Goal: Task Accomplishment & Management: Manage account settings

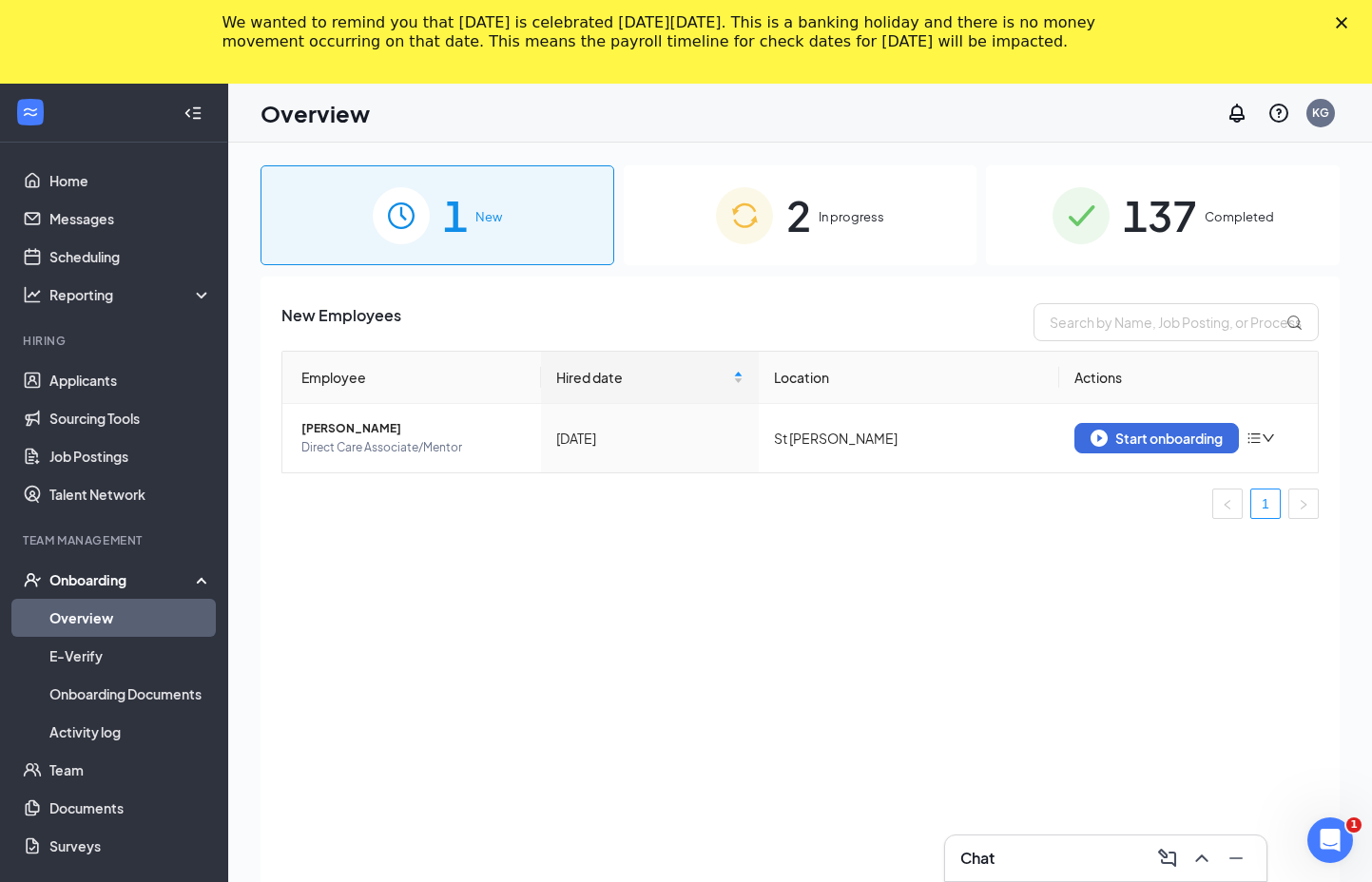
click at [1347, 20] on polygon "Close" at bounding box center [1341, 23] width 12 height 12
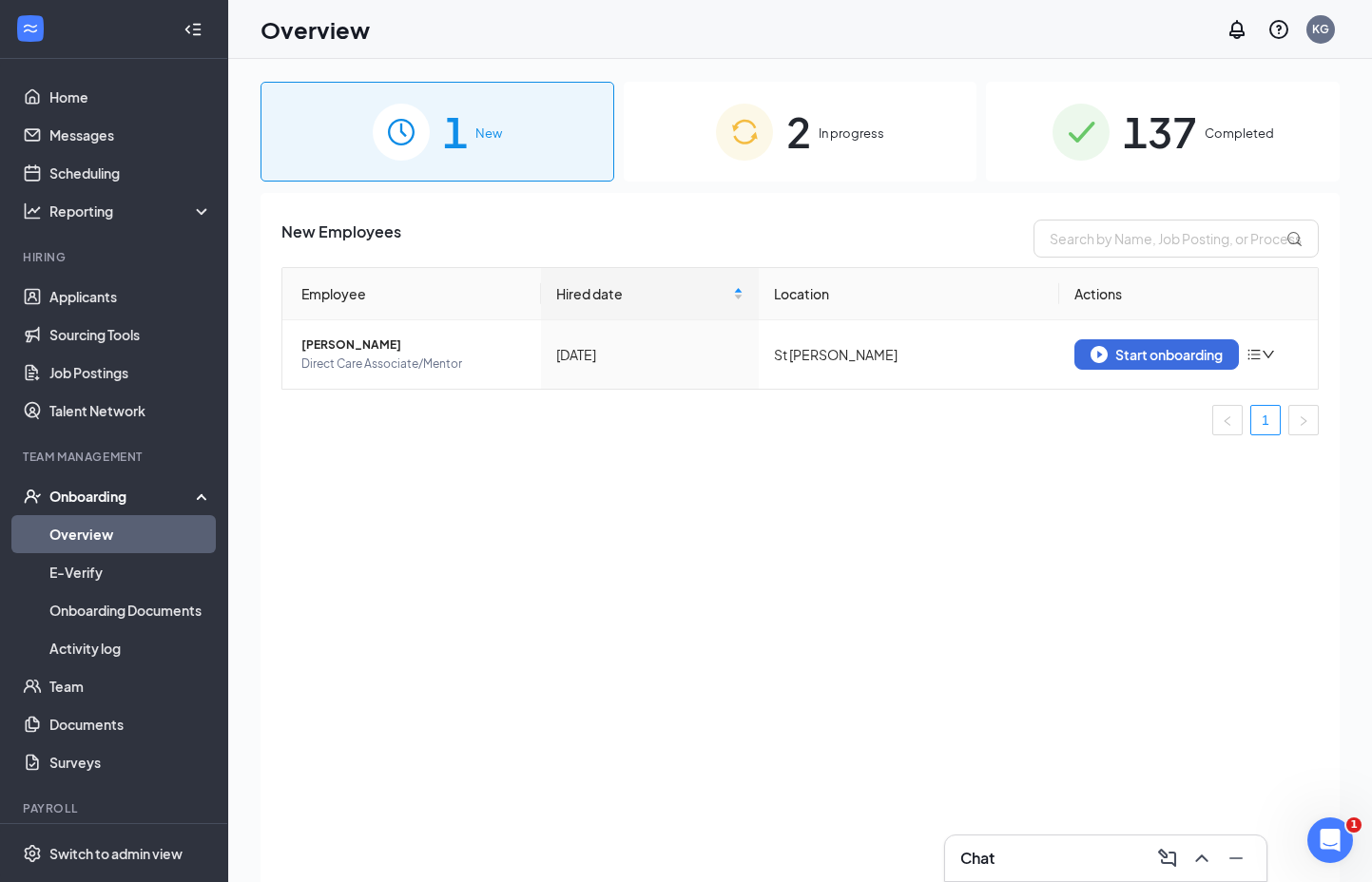
click at [826, 146] on div "2 In progress" at bounding box center [800, 132] width 353 height 100
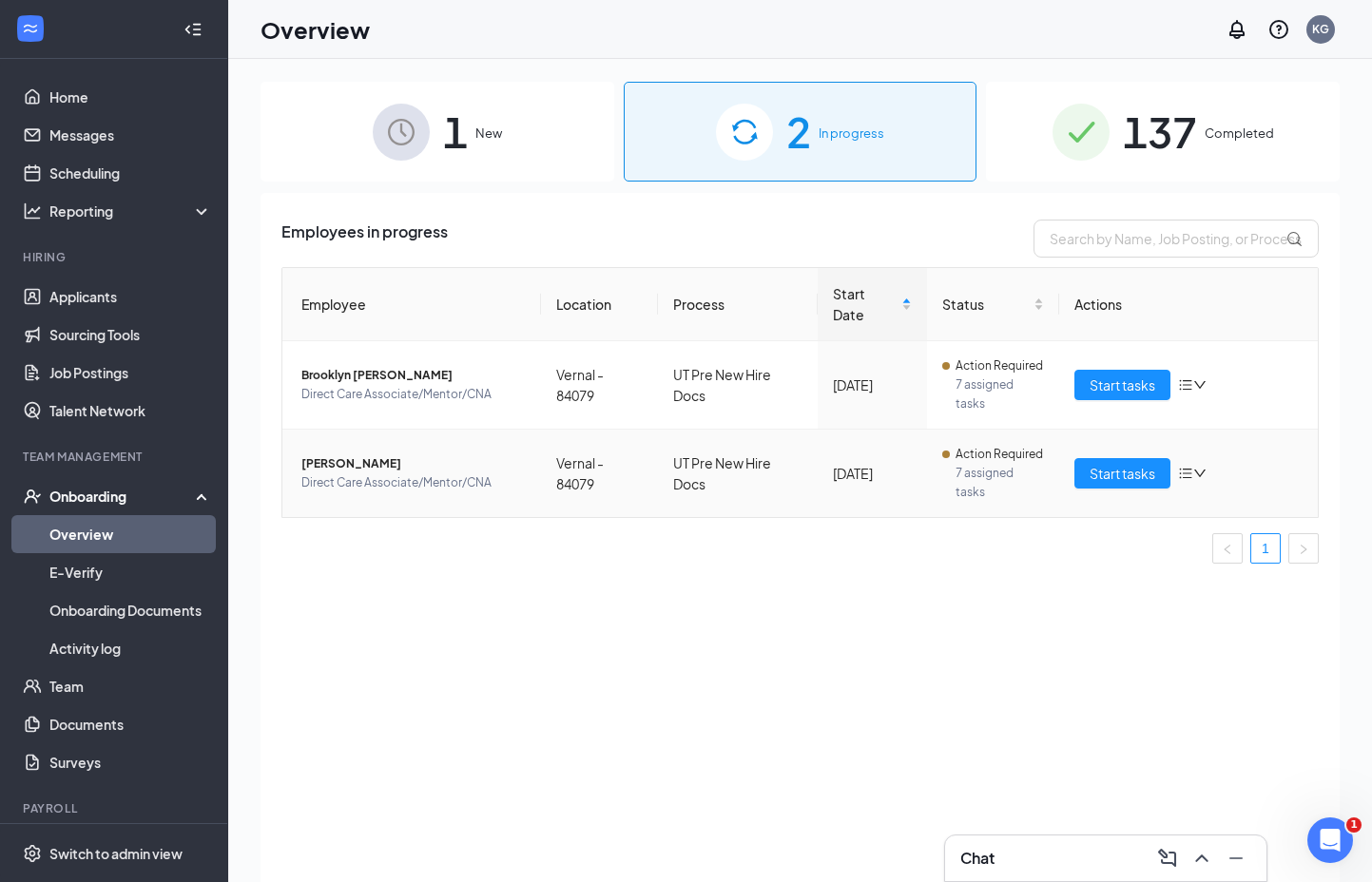
click at [1195, 470] on icon "down" at bounding box center [1200, 474] width 12 height 8
click at [1066, 603] on div "Remove from onboarding" at bounding box center [1092, 597] width 205 height 19
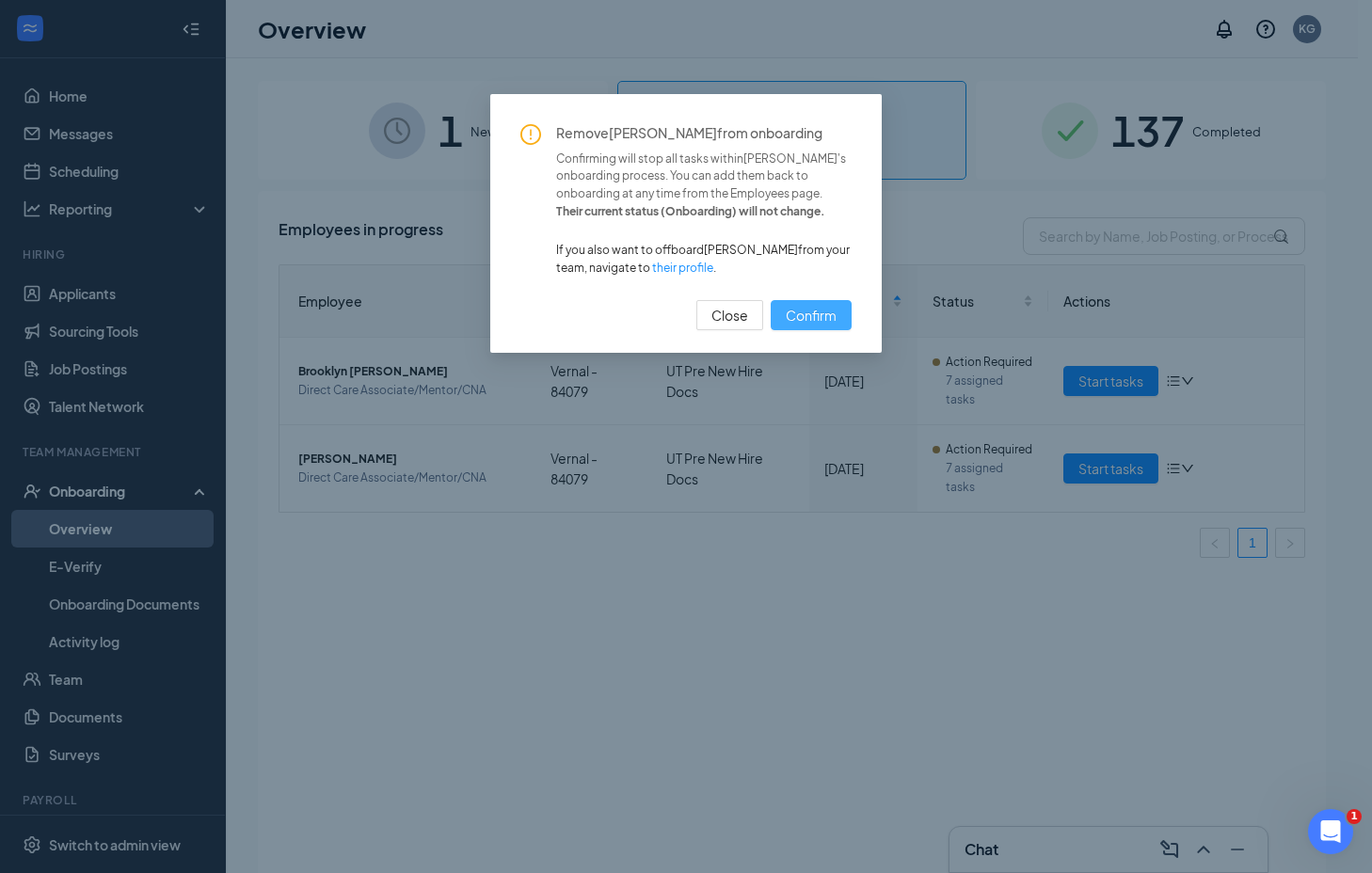
click at [786, 310] on span "Confirm" at bounding box center [810, 315] width 50 height 21
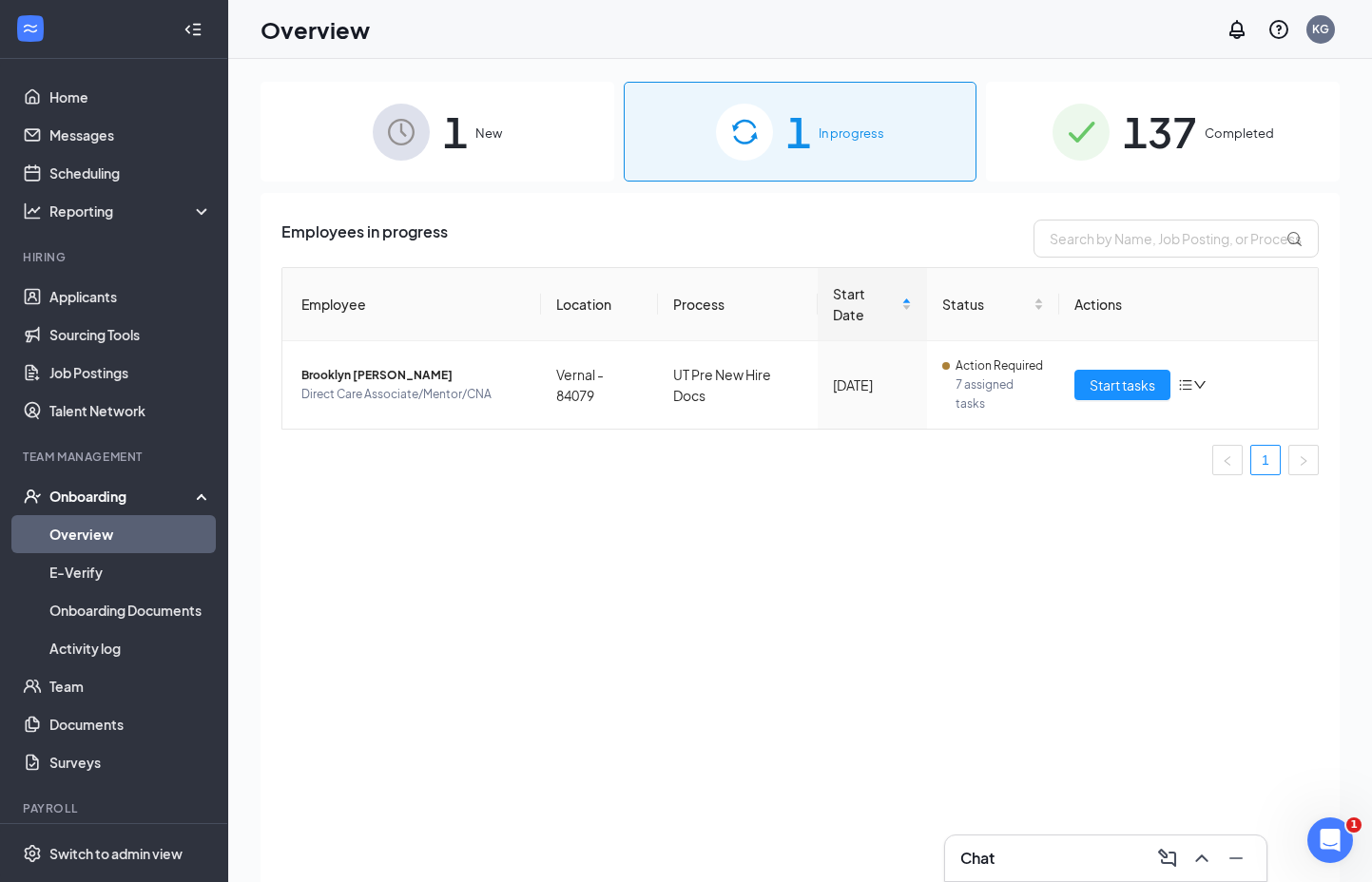
click at [437, 147] on div "1 New" at bounding box center [437, 132] width 353 height 100
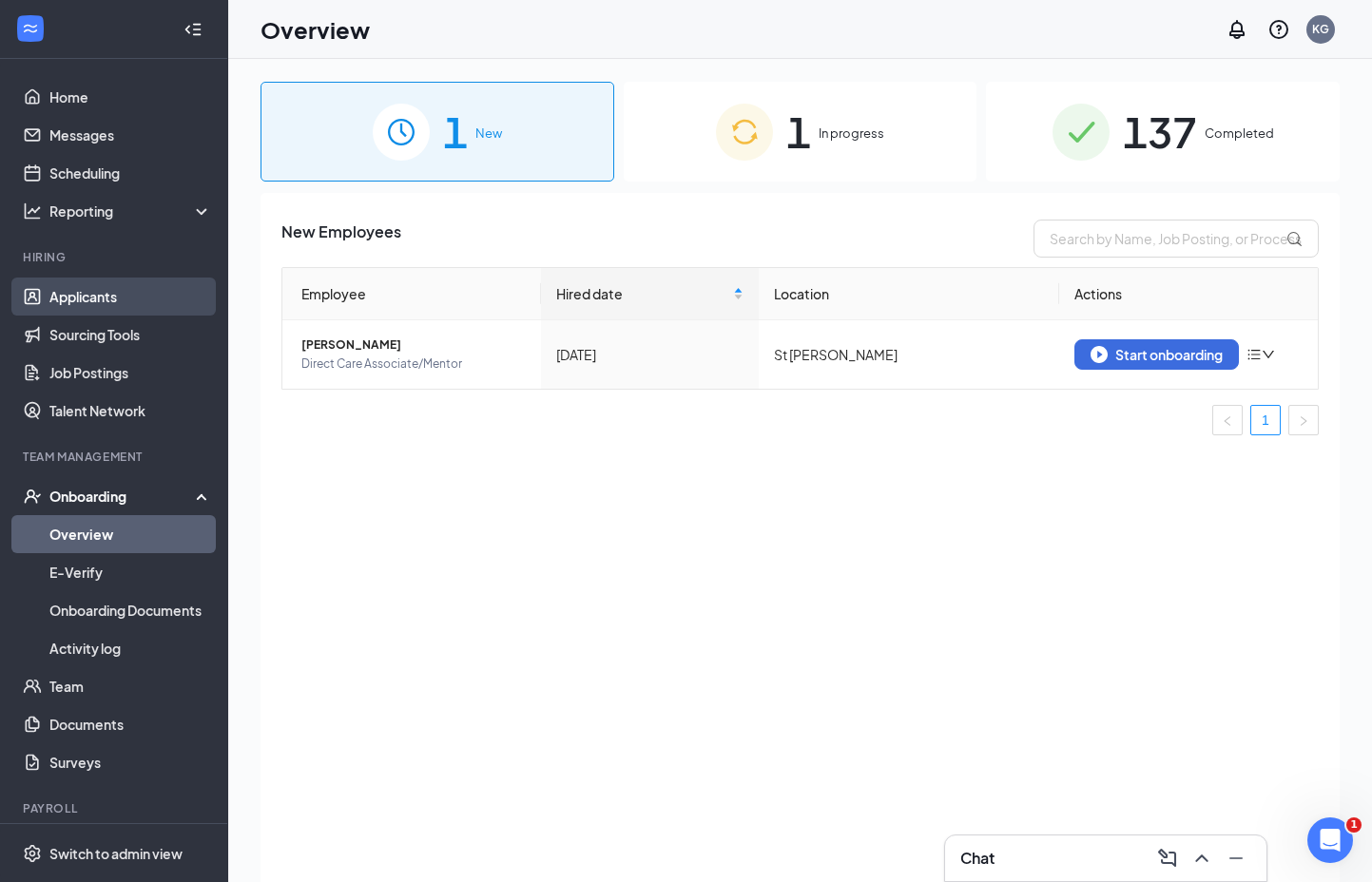
click at [81, 279] on link "Applicants" at bounding box center [130, 296] width 163 height 38
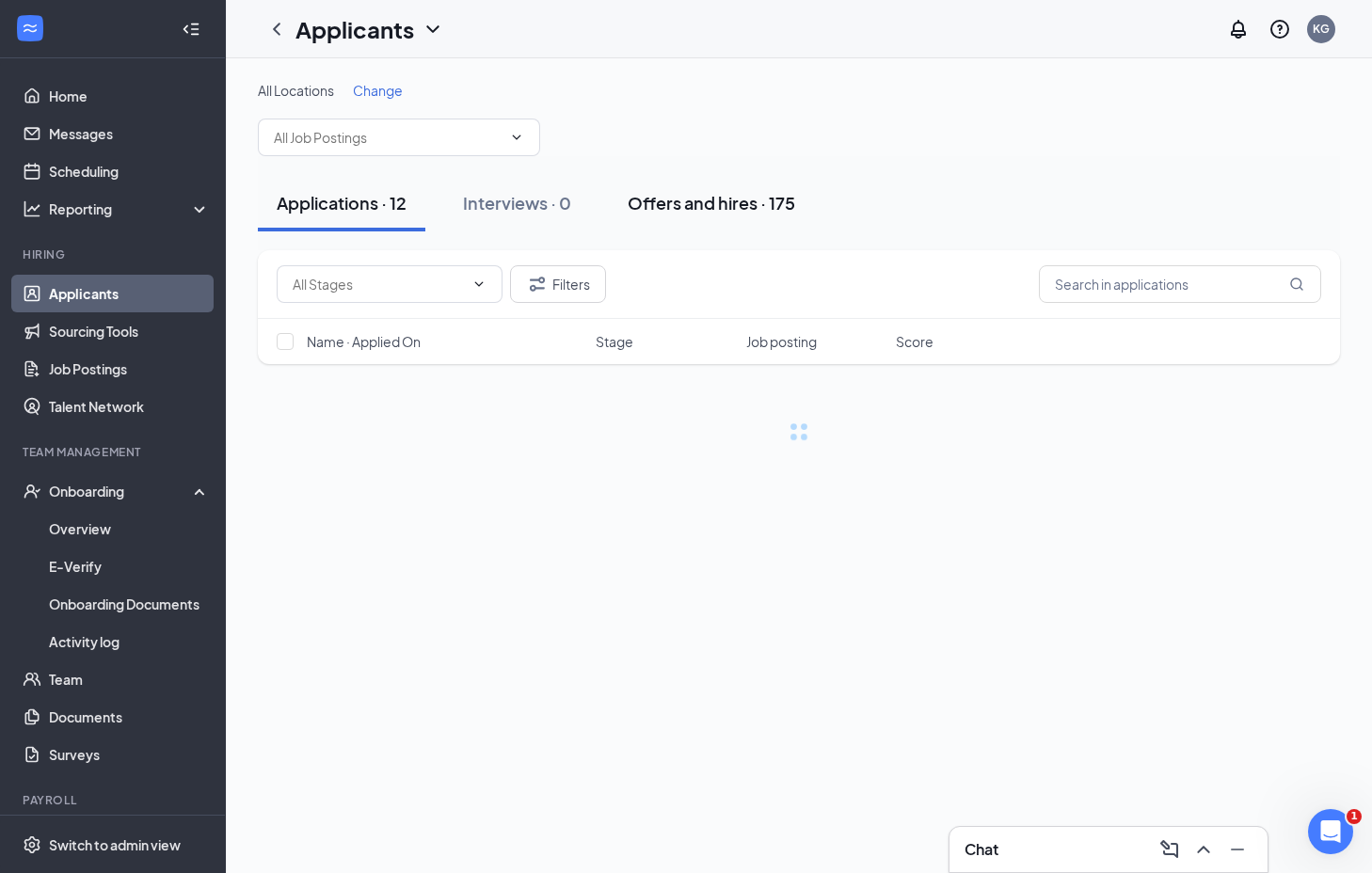
click at [652, 194] on div "Offers and hires · 175" at bounding box center [712, 202] width 168 height 24
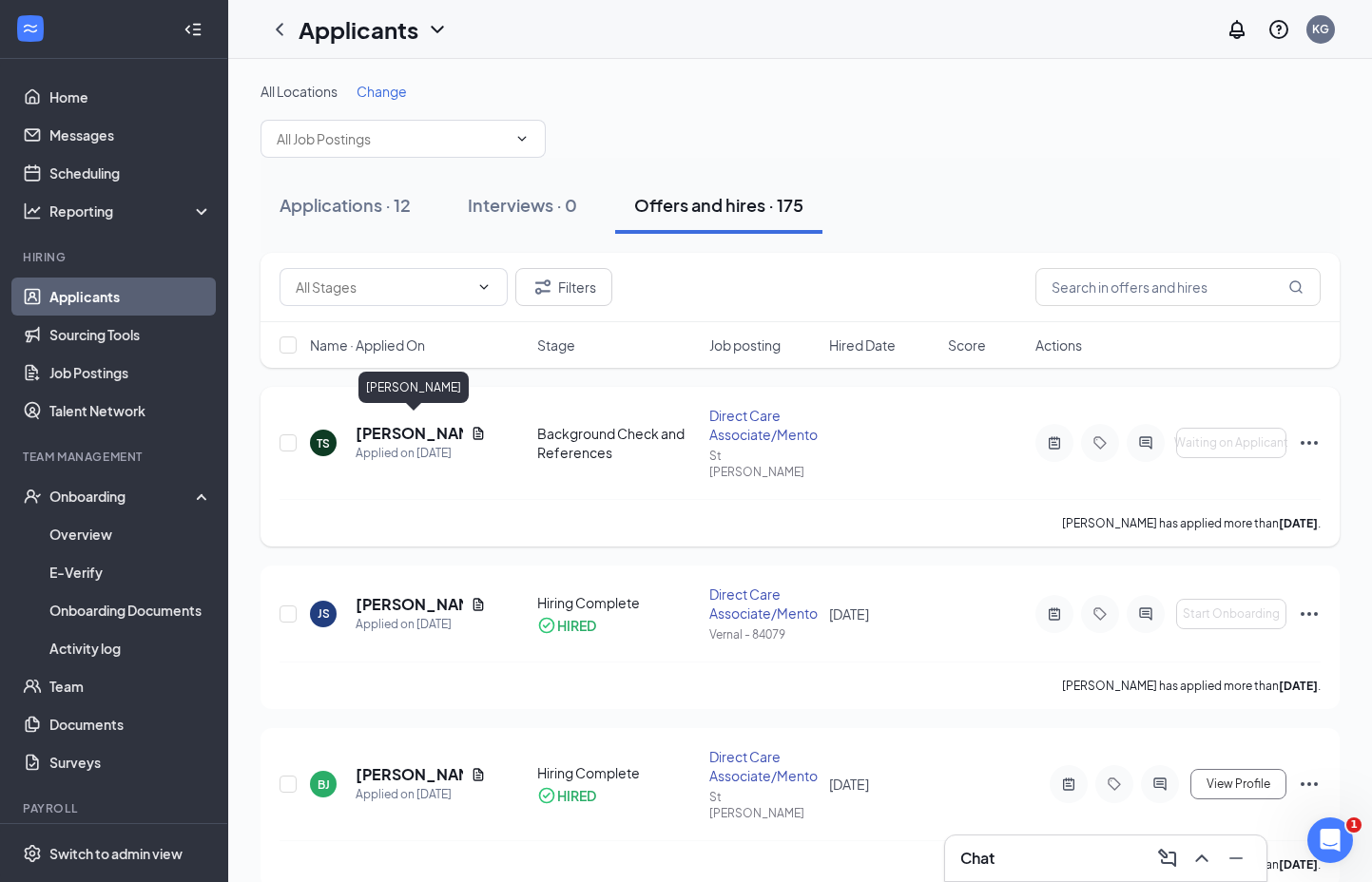
click at [362, 428] on h5 "[PERSON_NAME]" at bounding box center [409, 433] width 108 height 21
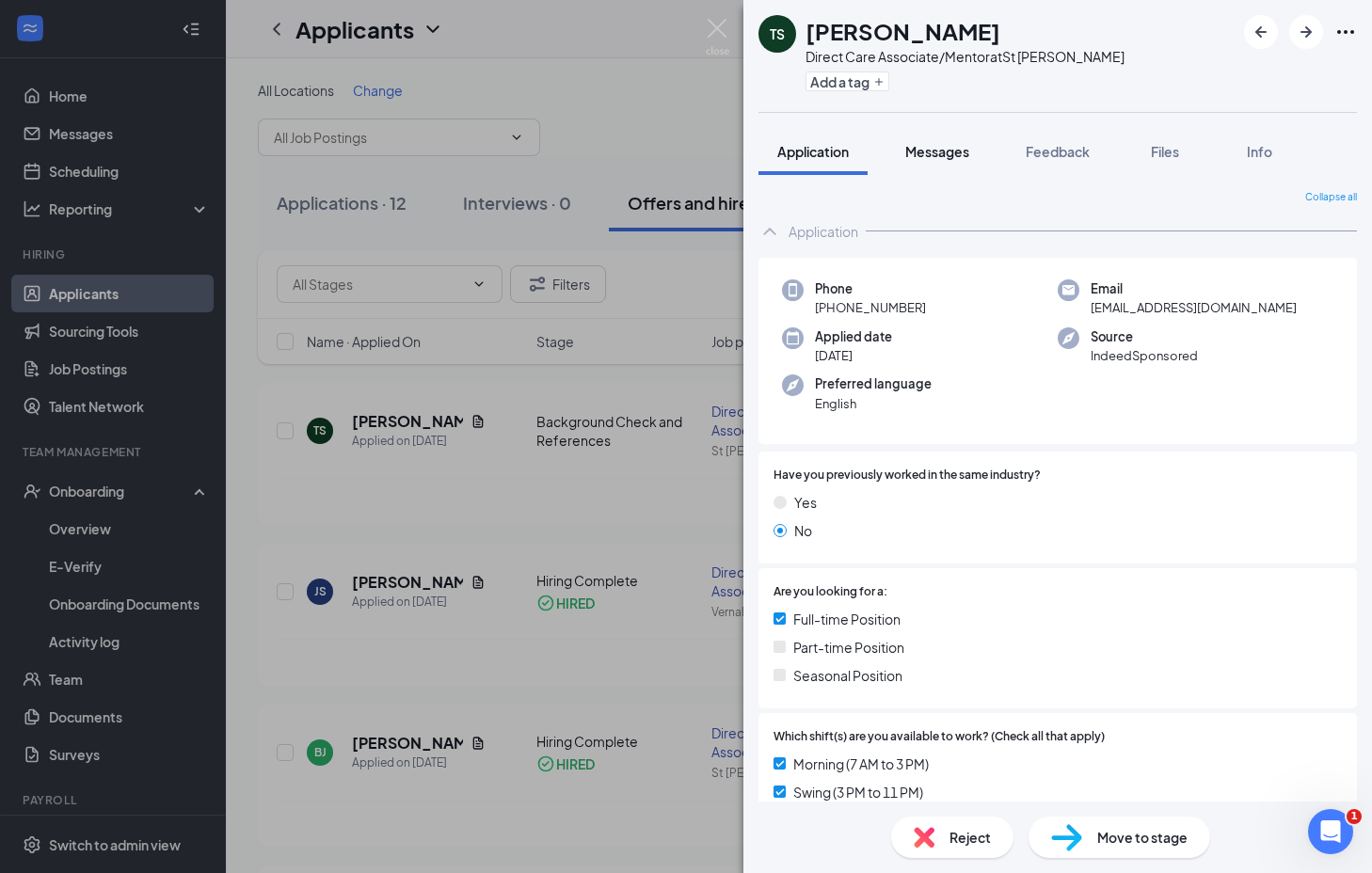
click at [941, 173] on button "Messages" at bounding box center [937, 151] width 102 height 47
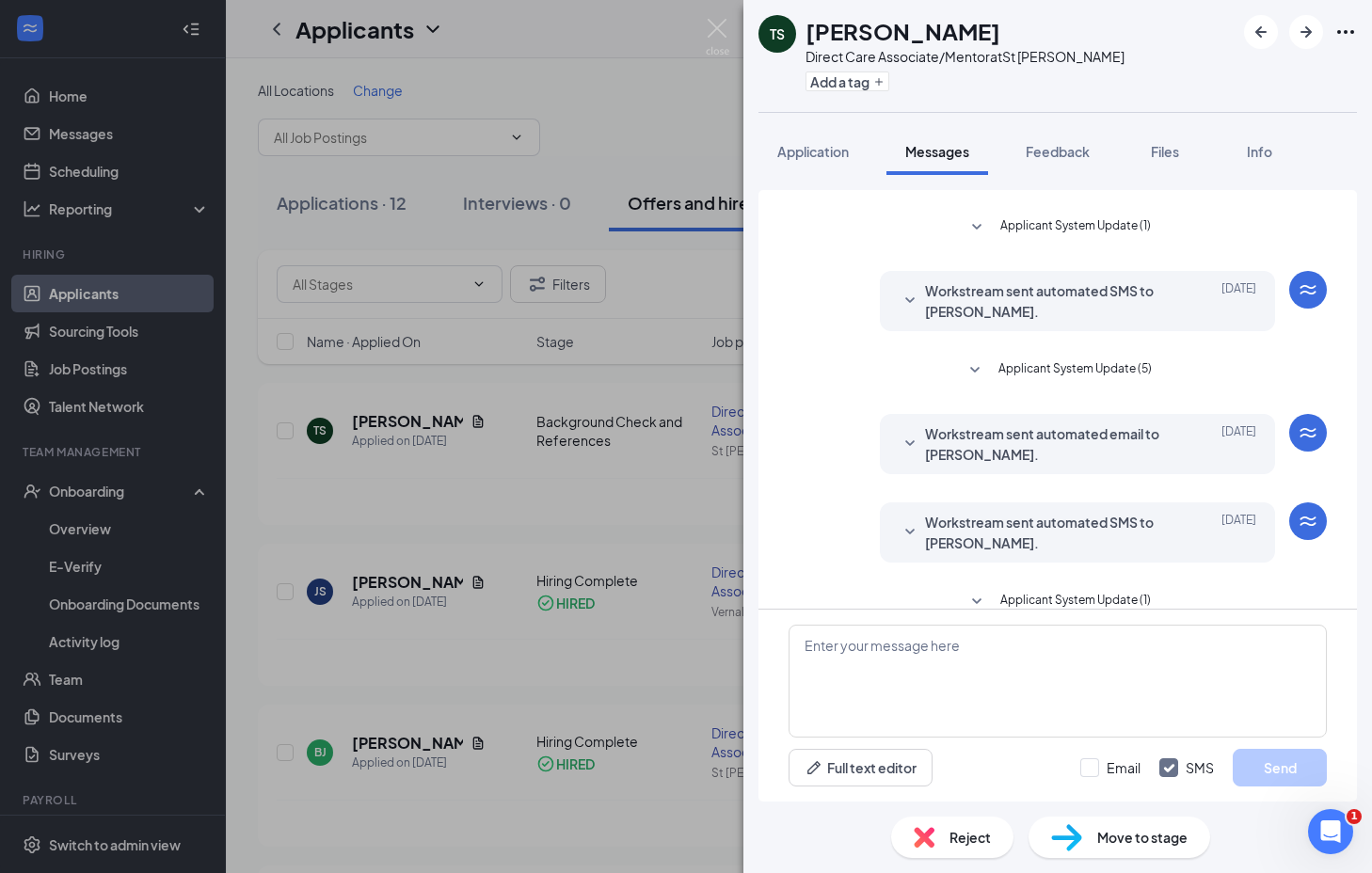
scroll to position [71, 0]
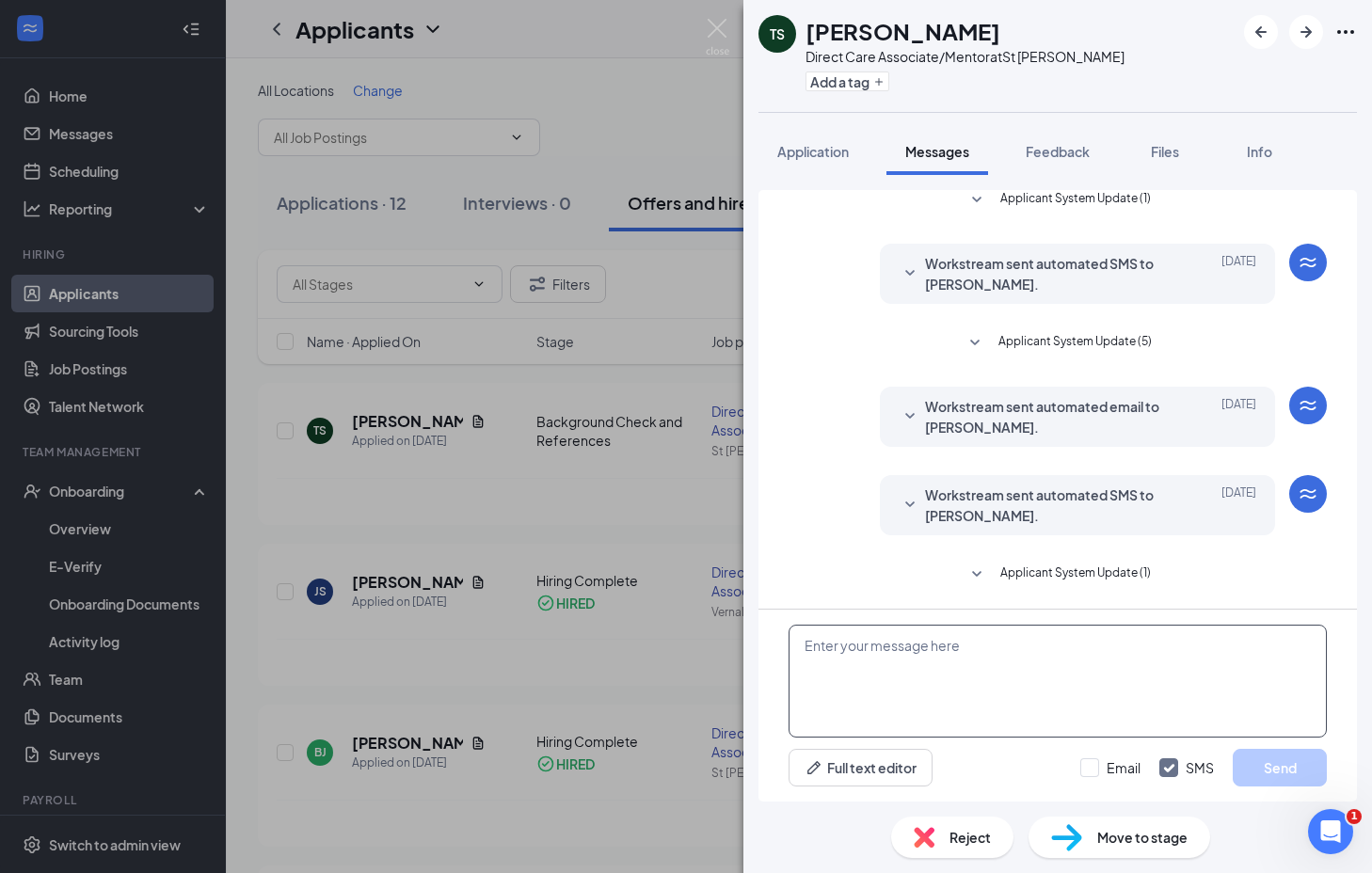
click at [938, 675] on textarea at bounding box center [1057, 681] width 538 height 112
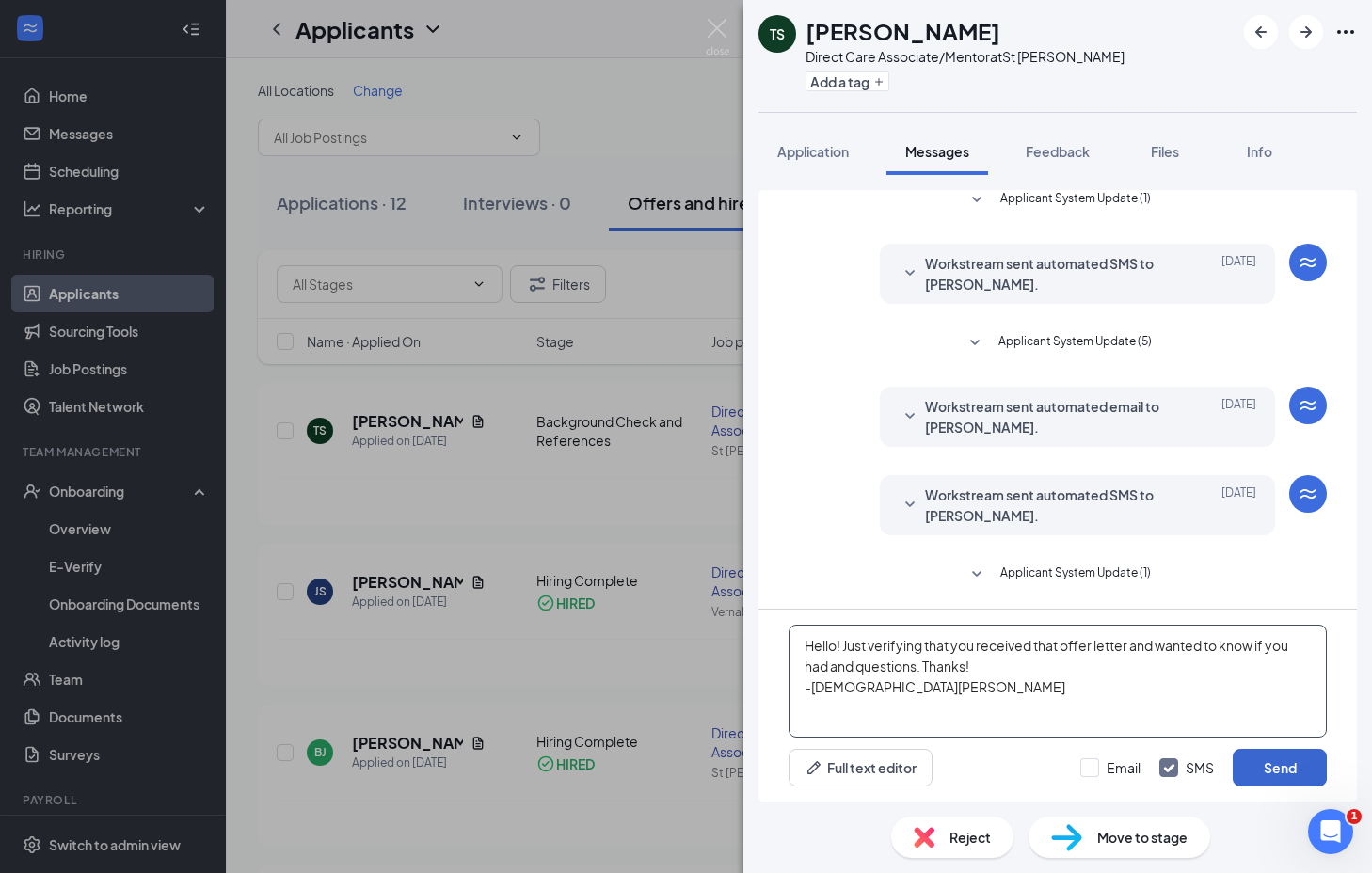
type textarea "Hello! Just verifying that you received that offer letter and wanted to know if…"
click at [1296, 773] on button "Send" at bounding box center [1280, 767] width 94 height 37
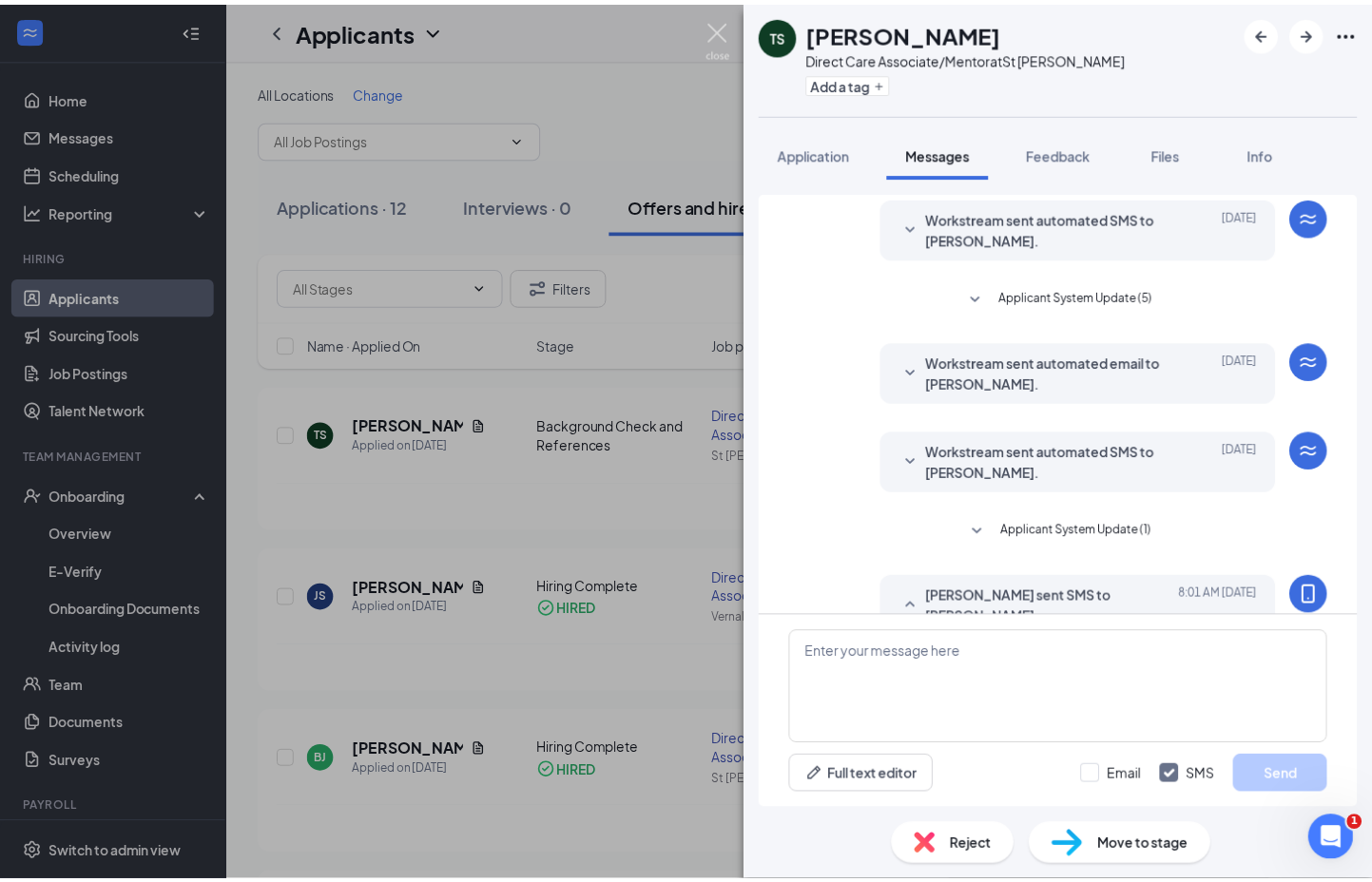
scroll to position [235, 0]
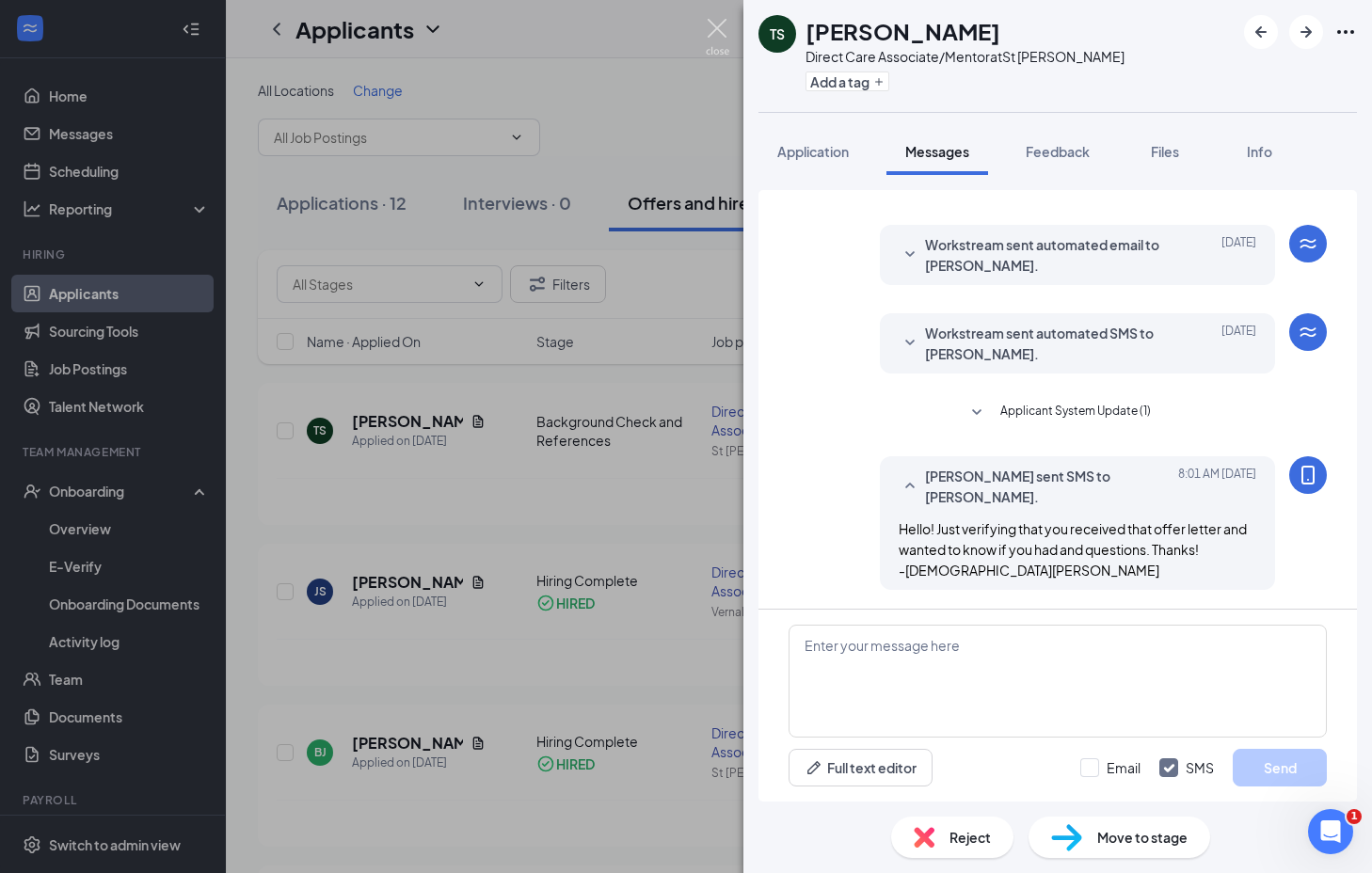
click at [711, 34] on img at bounding box center [717, 37] width 24 height 37
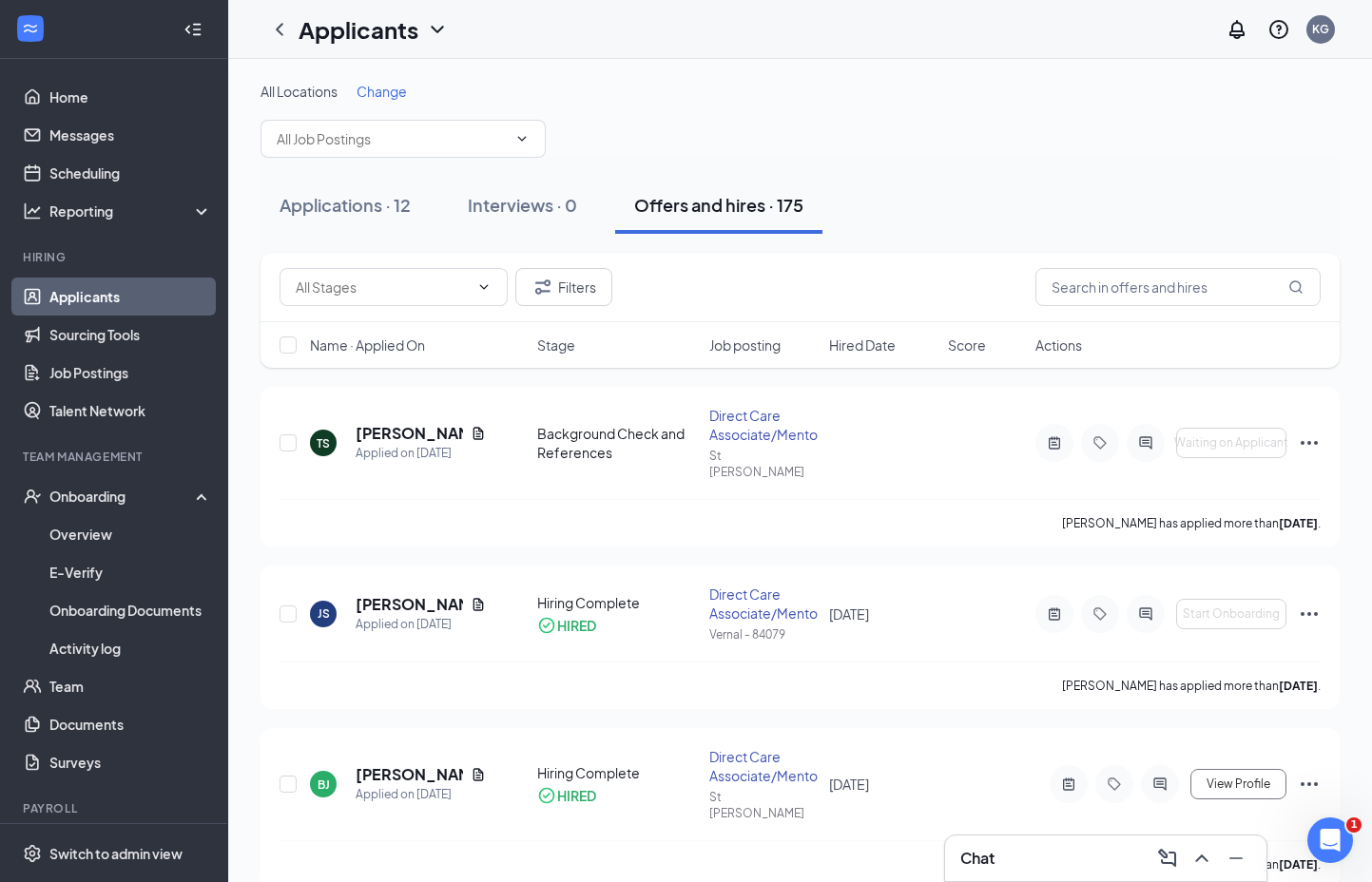
click at [556, 337] on span "Stage" at bounding box center [556, 346] width 38 height 19
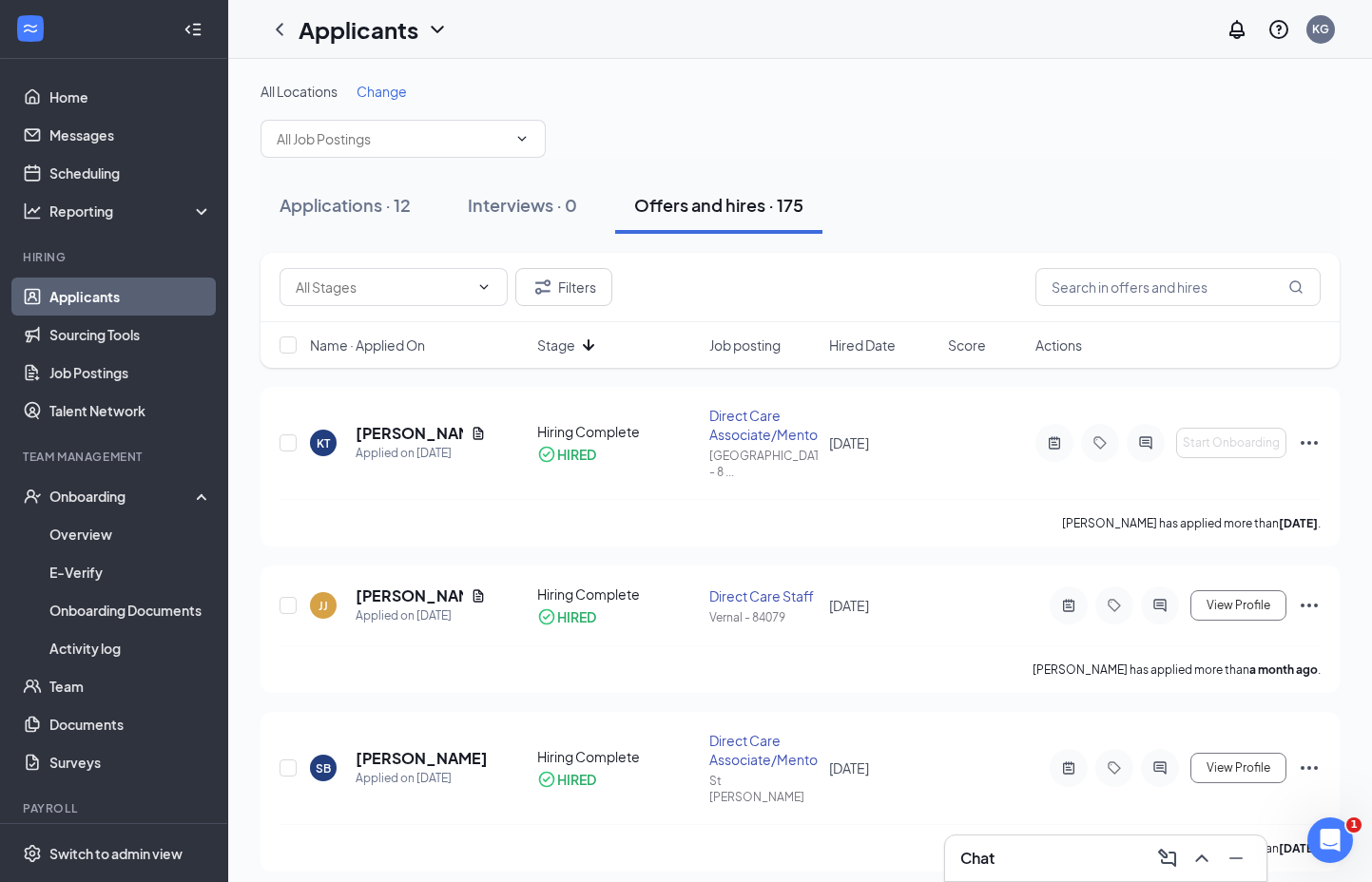
click at [557, 342] on span "Stage" at bounding box center [556, 346] width 38 height 19
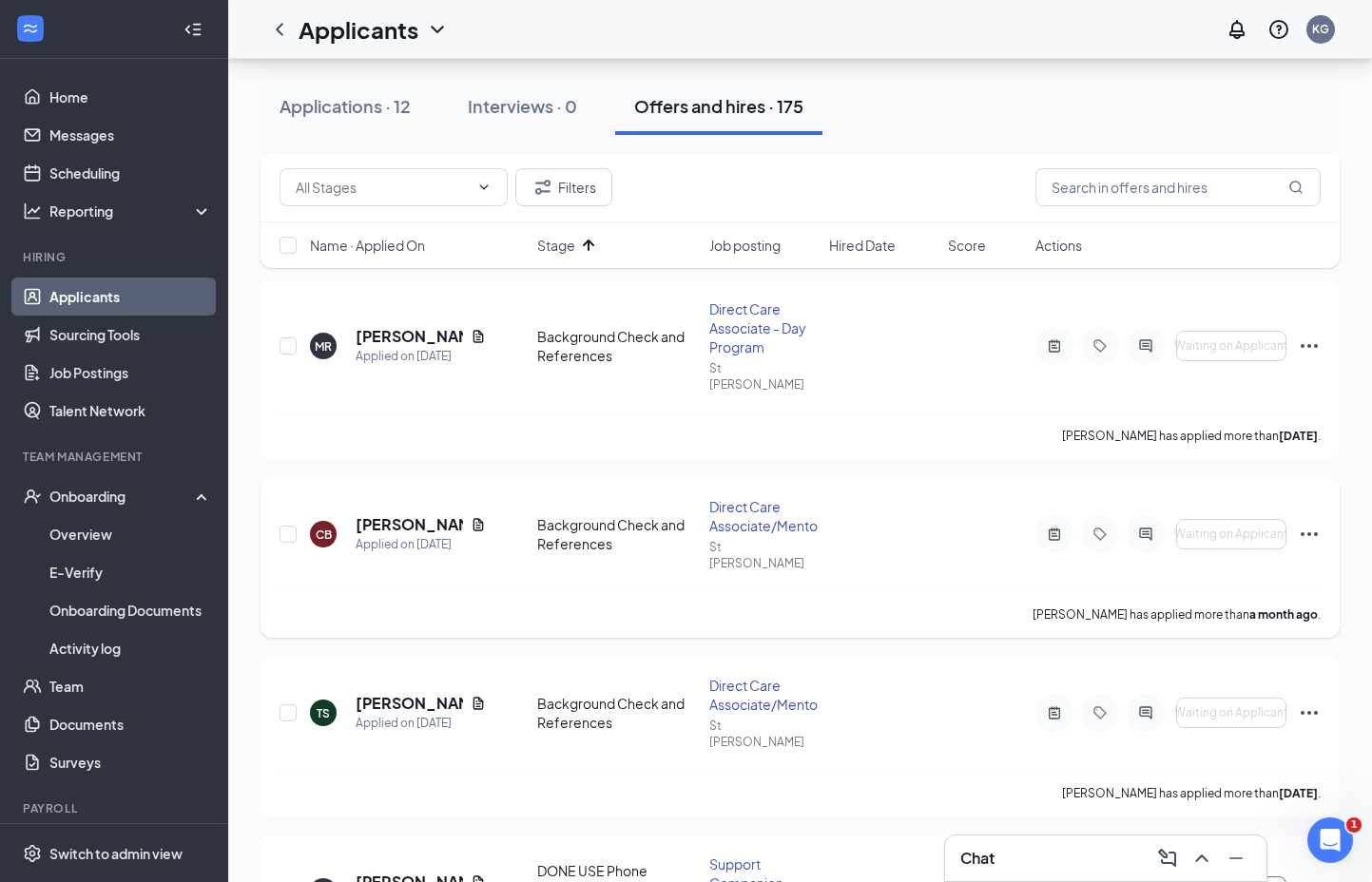
scroll to position [317, 0]
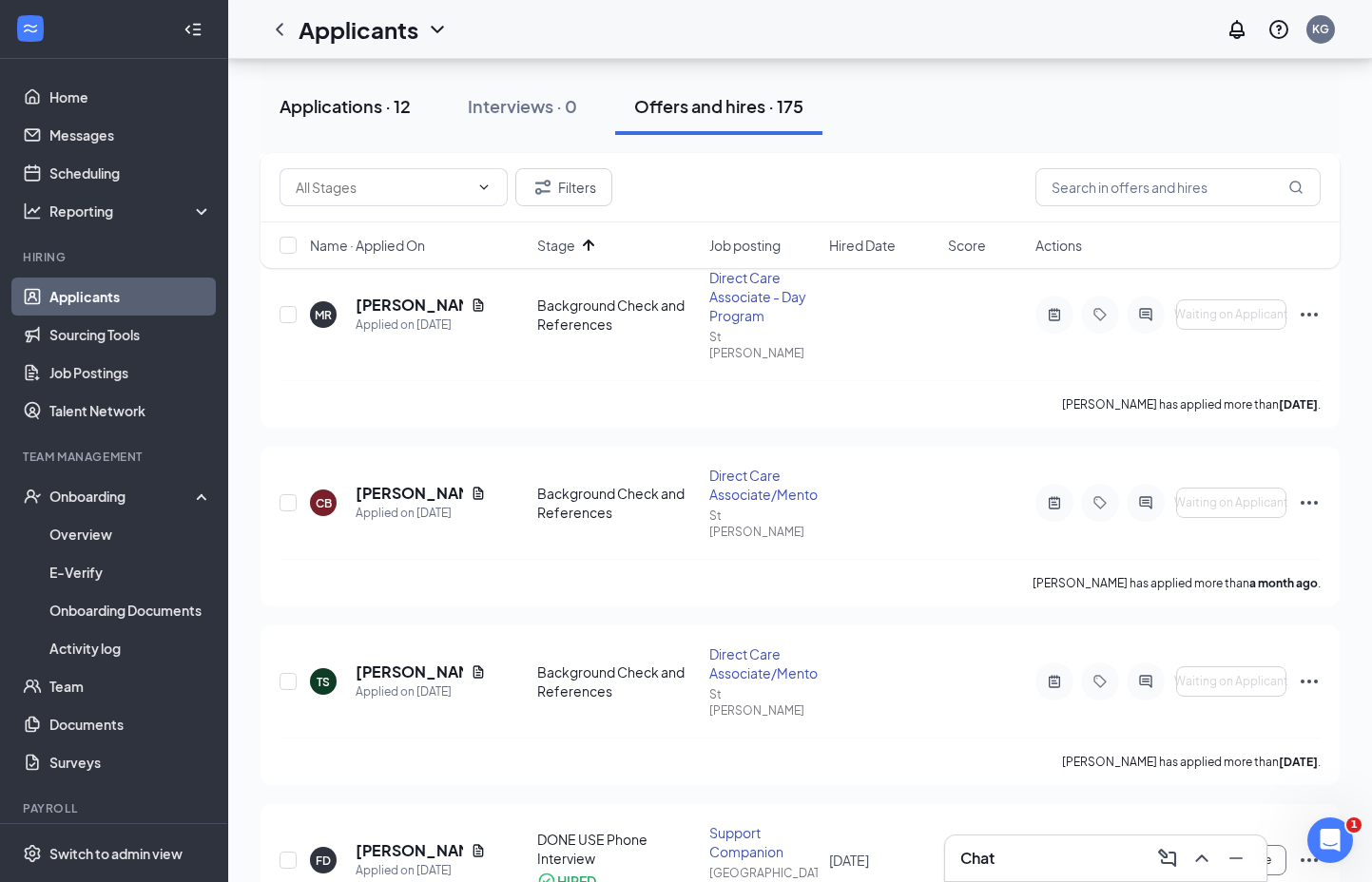
click at [338, 128] on button "Applications · 12" at bounding box center [346, 106] width 169 height 57
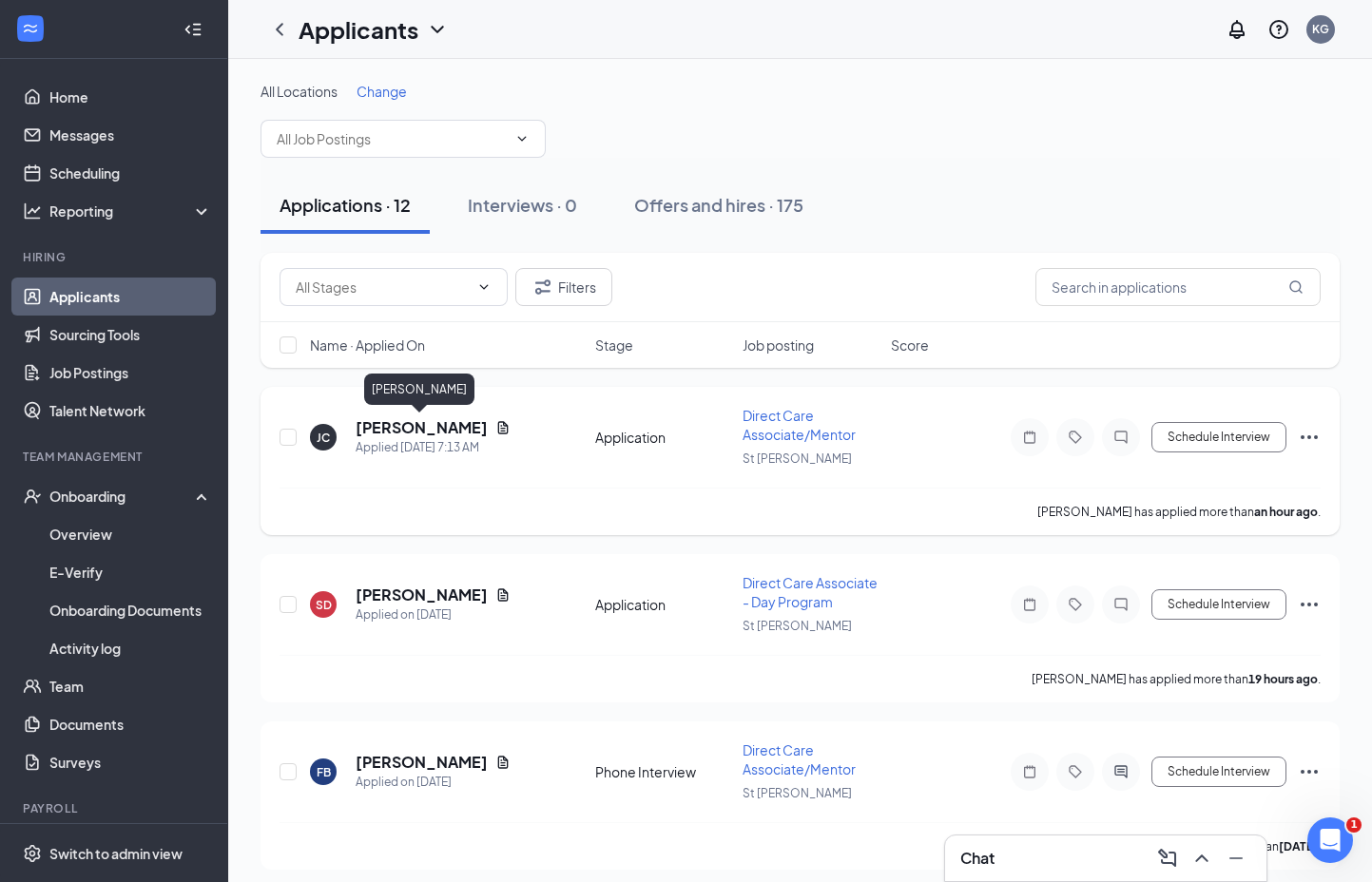
click at [401, 419] on h5 "[PERSON_NAME]" at bounding box center [421, 428] width 132 height 21
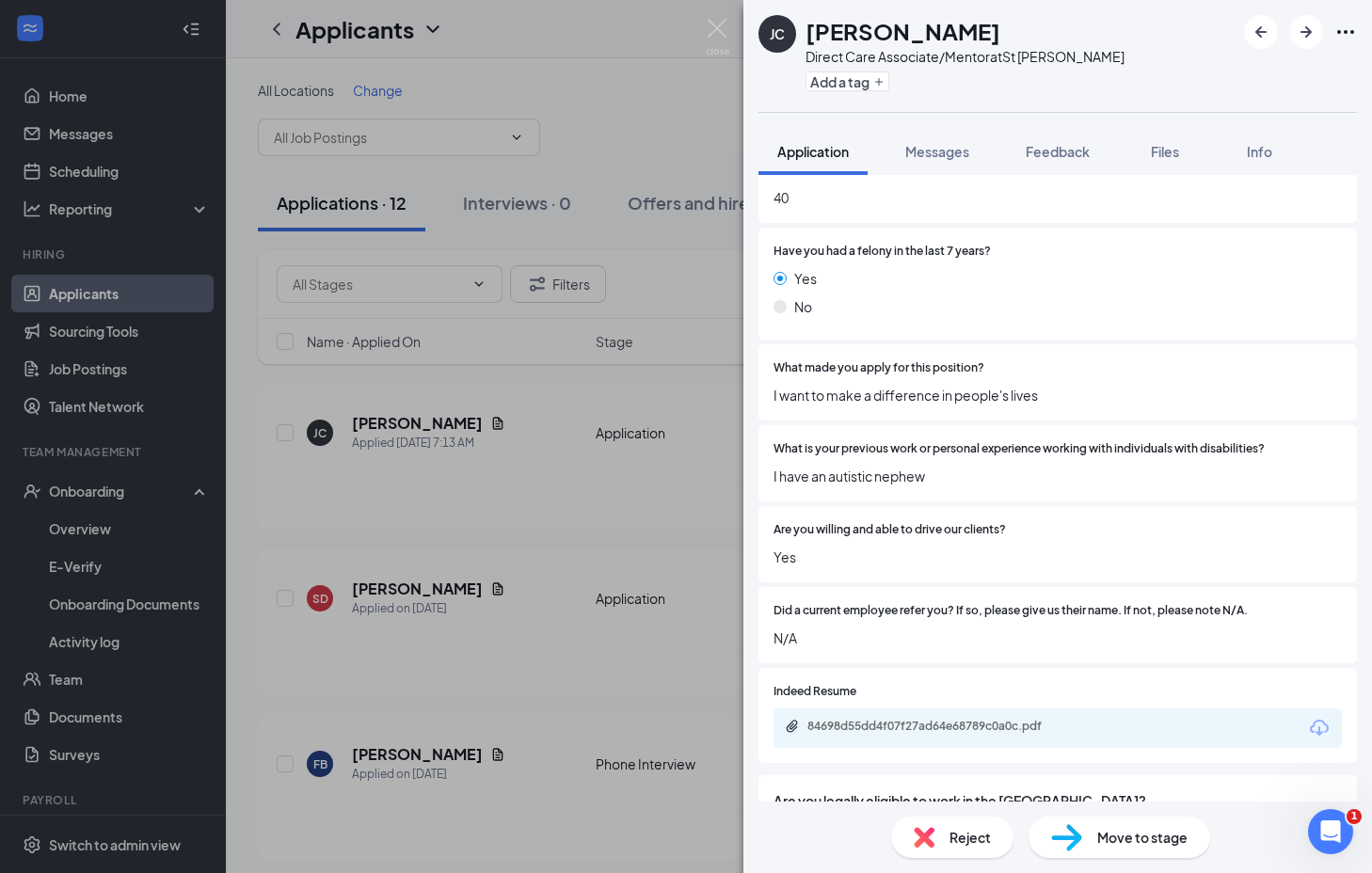
scroll to position [1001, 0]
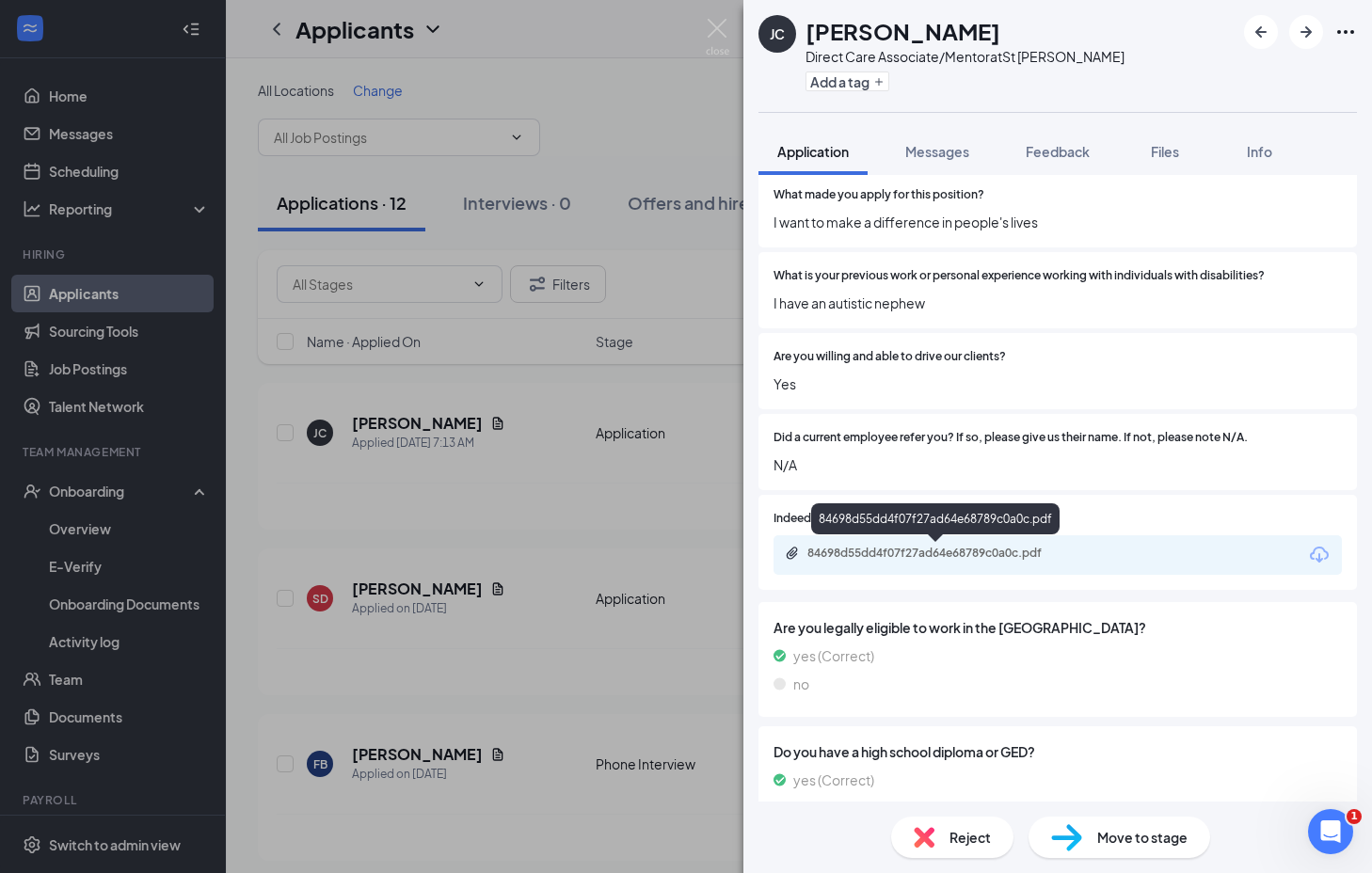
click at [923, 546] on div "84698d55dd4f07f27ad64e68789c0a0c.pdf" at bounding box center [938, 554] width 263 height 15
click at [1119, 835] on span "Move to stage" at bounding box center [1141, 838] width 91 height 21
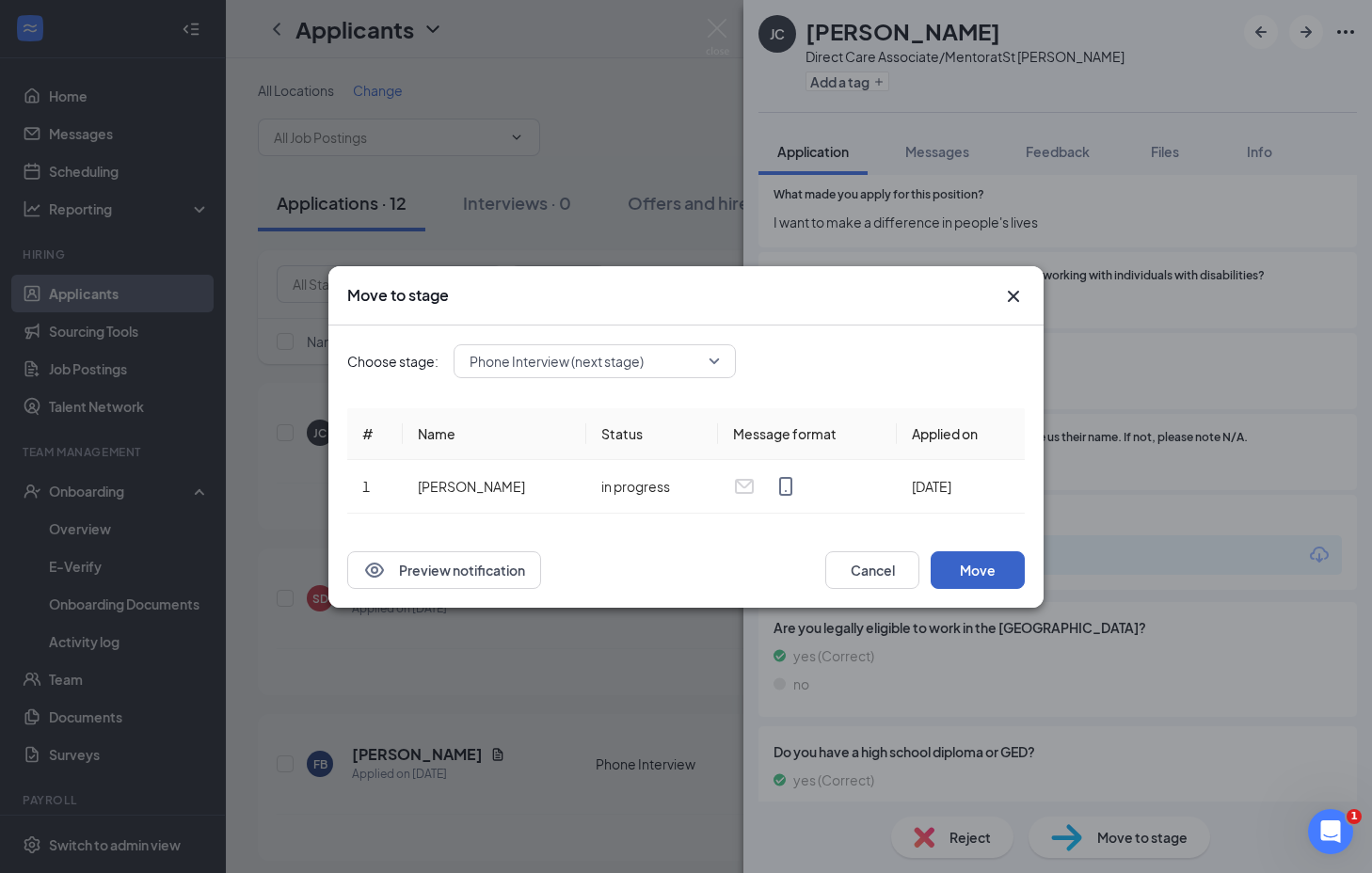
click at [1004, 569] on button "Move" at bounding box center [978, 570] width 94 height 37
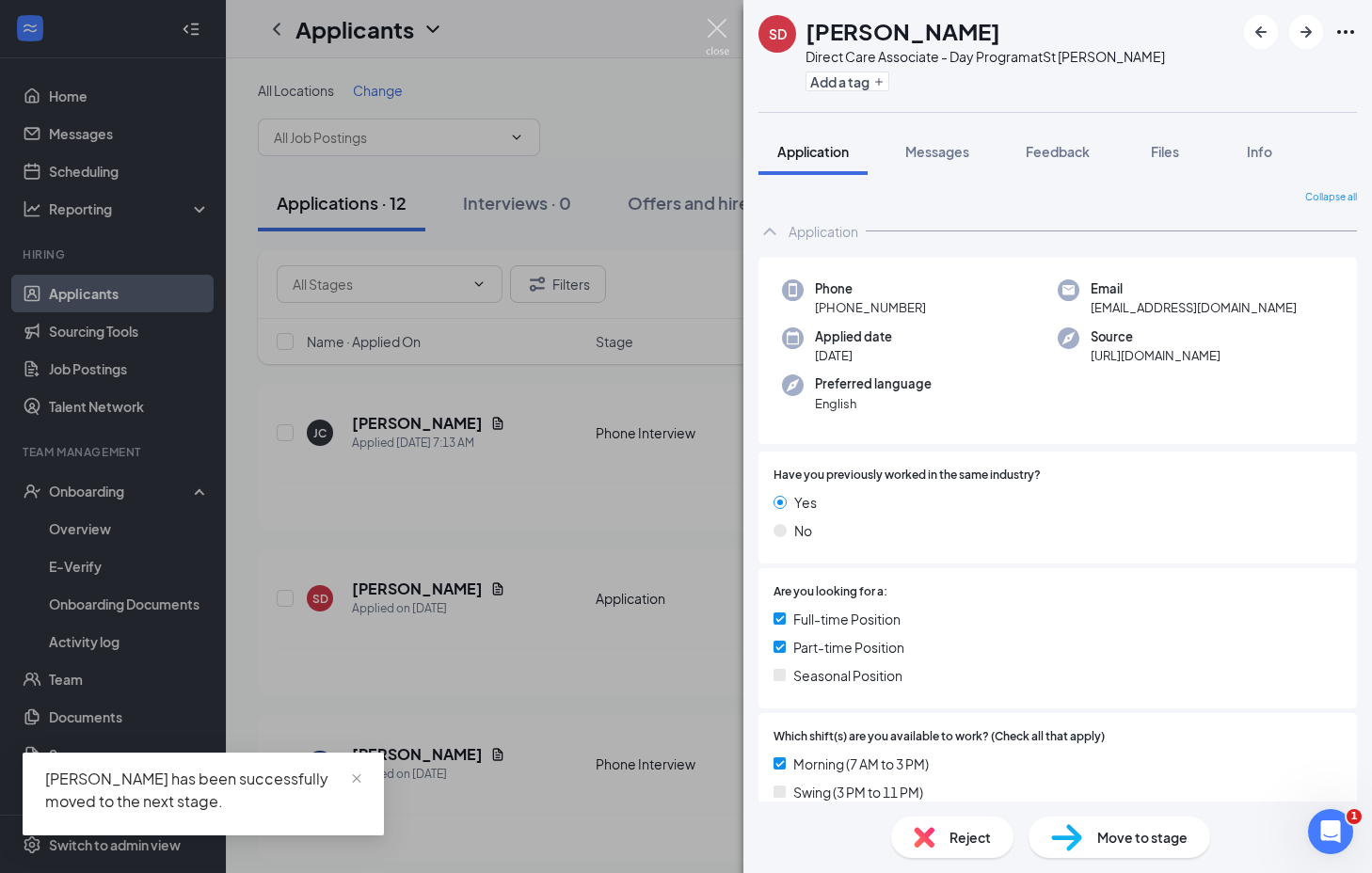
click at [718, 43] on img at bounding box center [717, 37] width 24 height 37
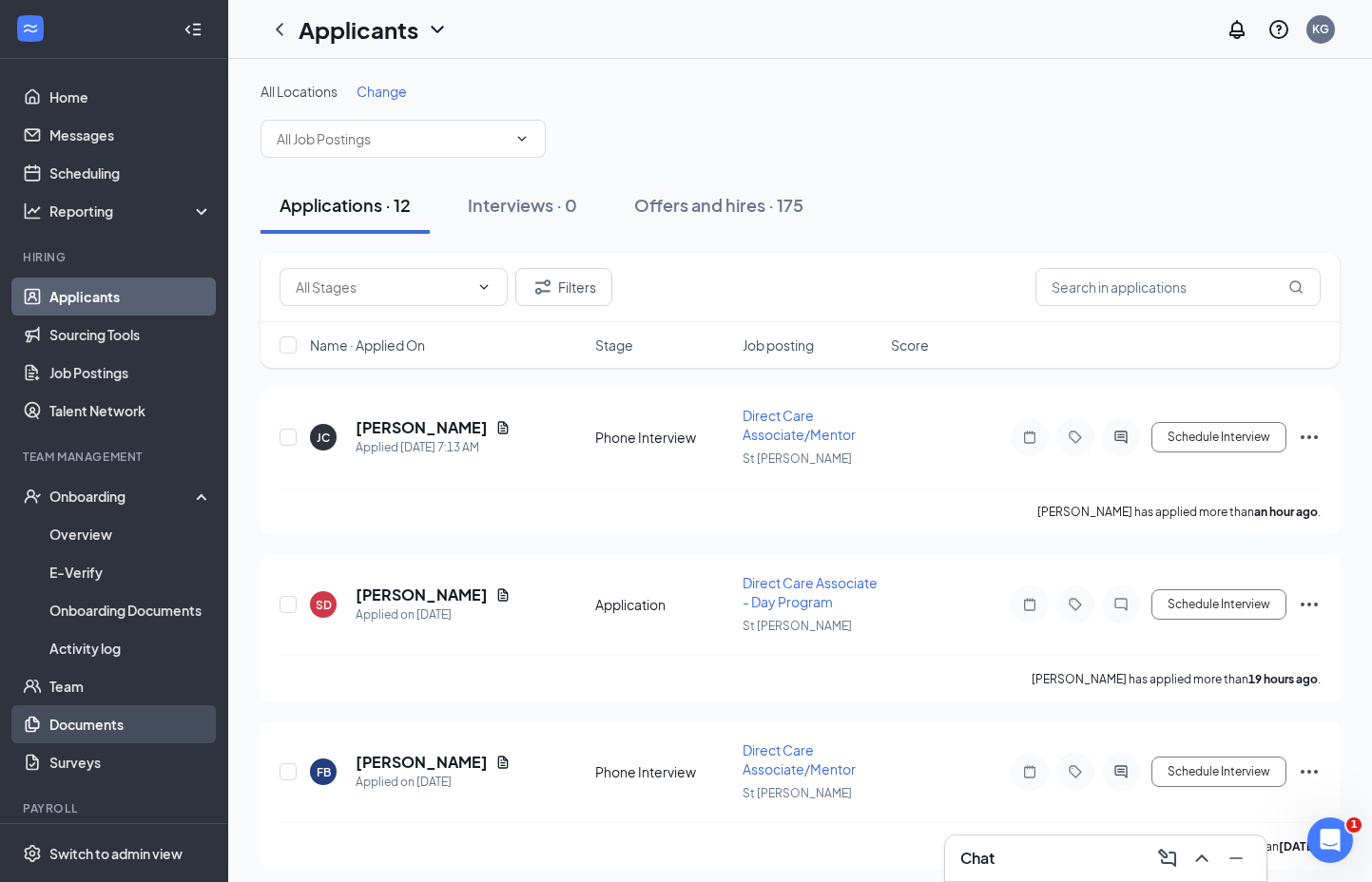
click at [80, 719] on link "Documents" at bounding box center [130, 724] width 163 height 38
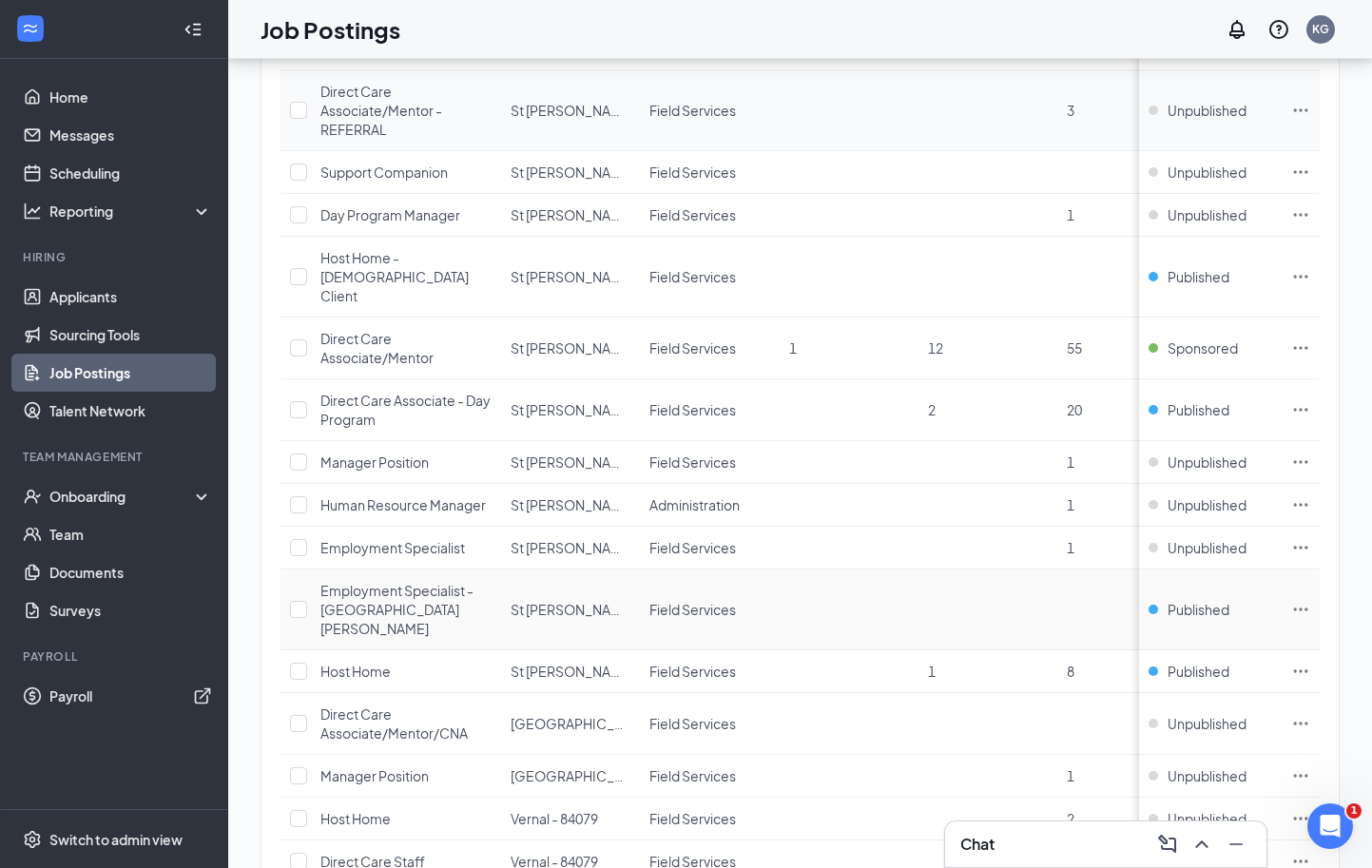
scroll to position [830, 0]
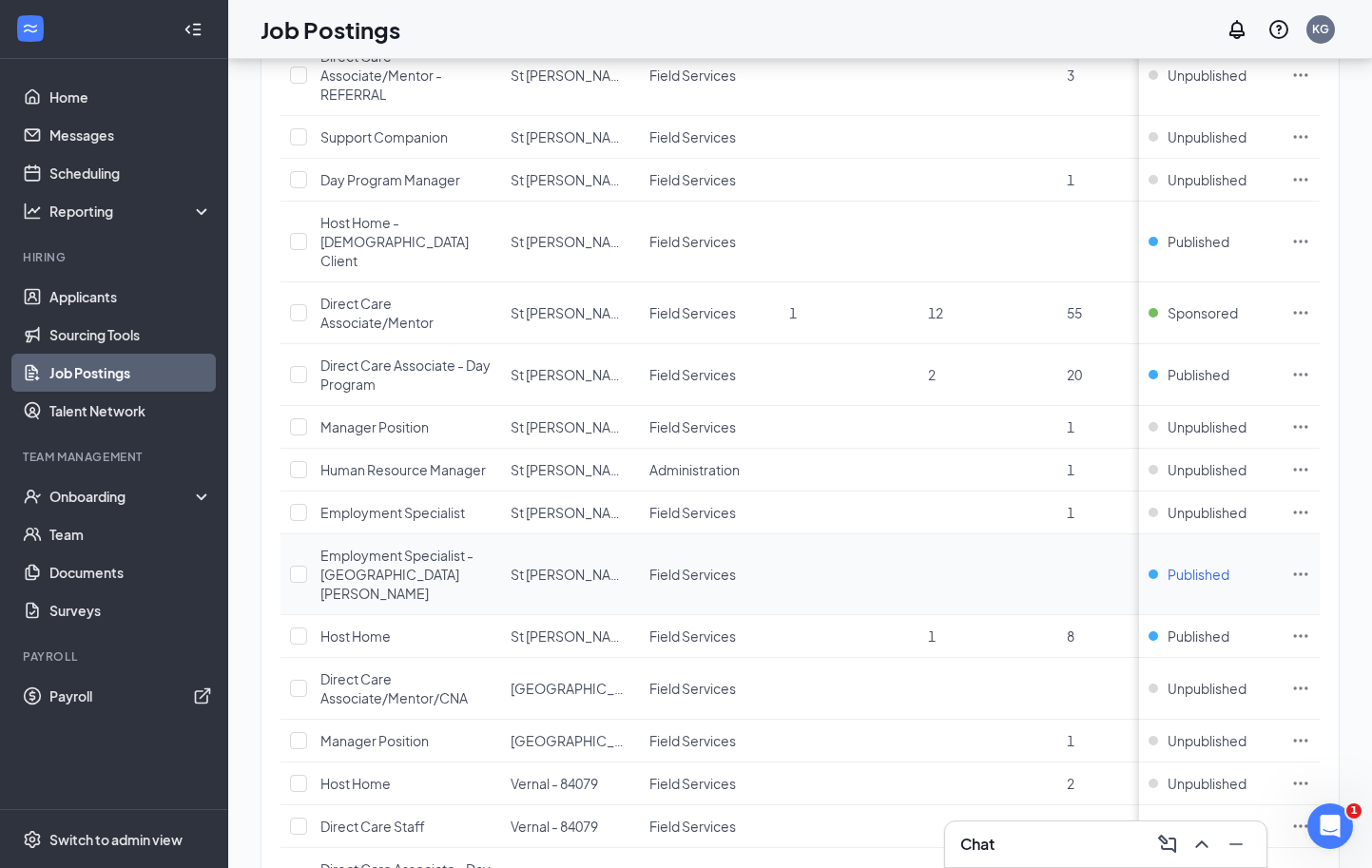
click at [1205, 565] on span "Published" at bounding box center [1199, 574] width 62 height 19
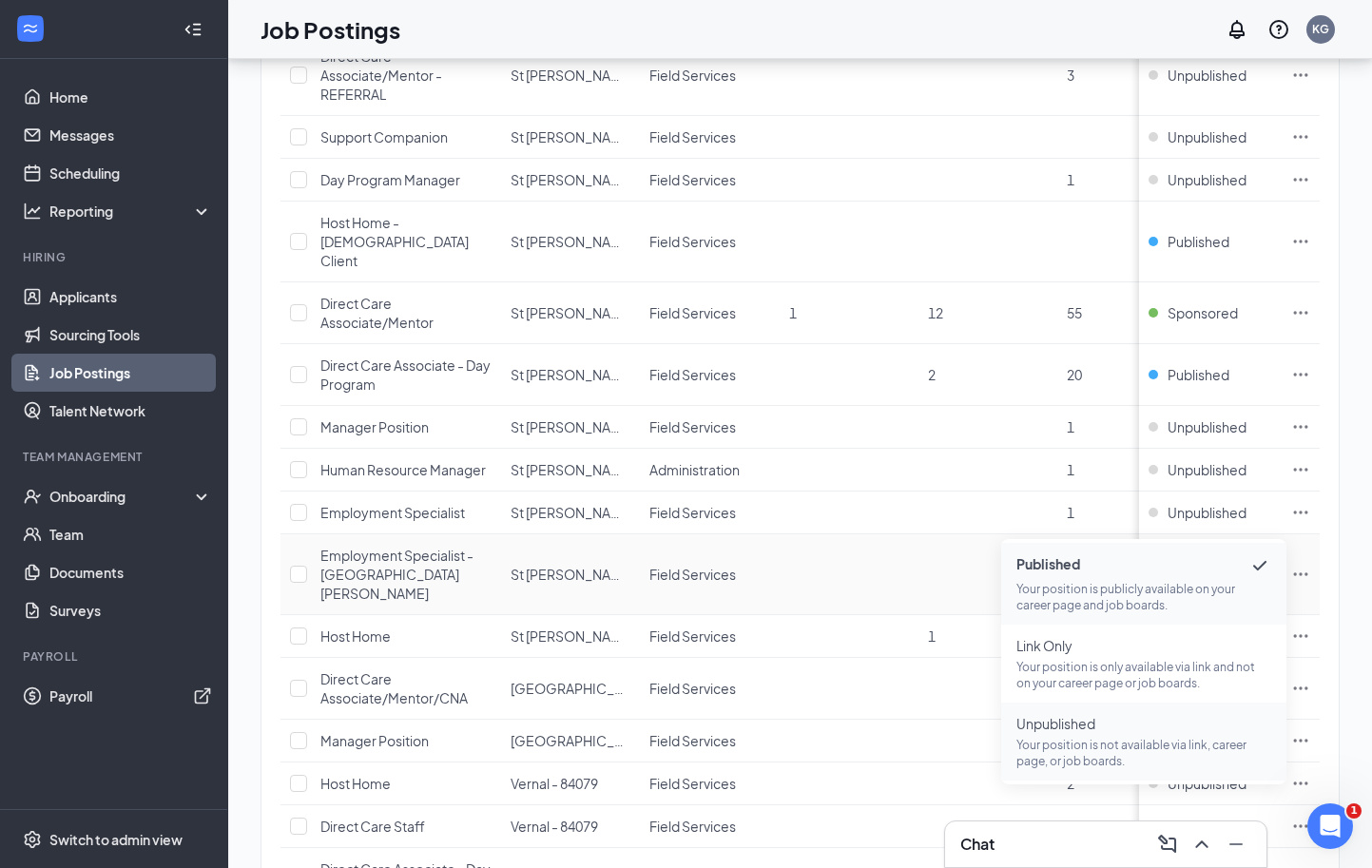
click at [1126, 719] on span "Unpublished" at bounding box center [1144, 724] width 255 height 19
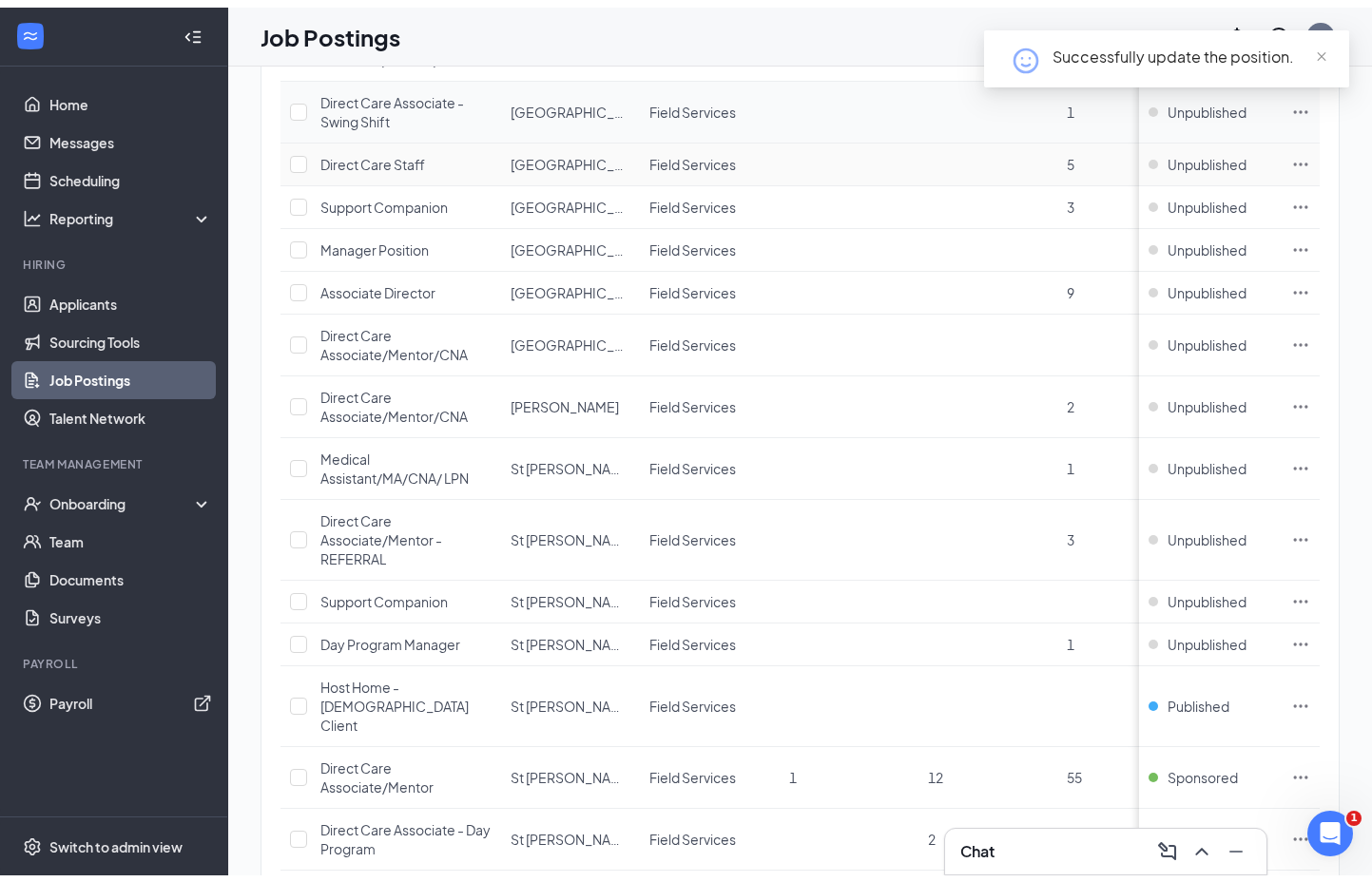
scroll to position [0, 0]
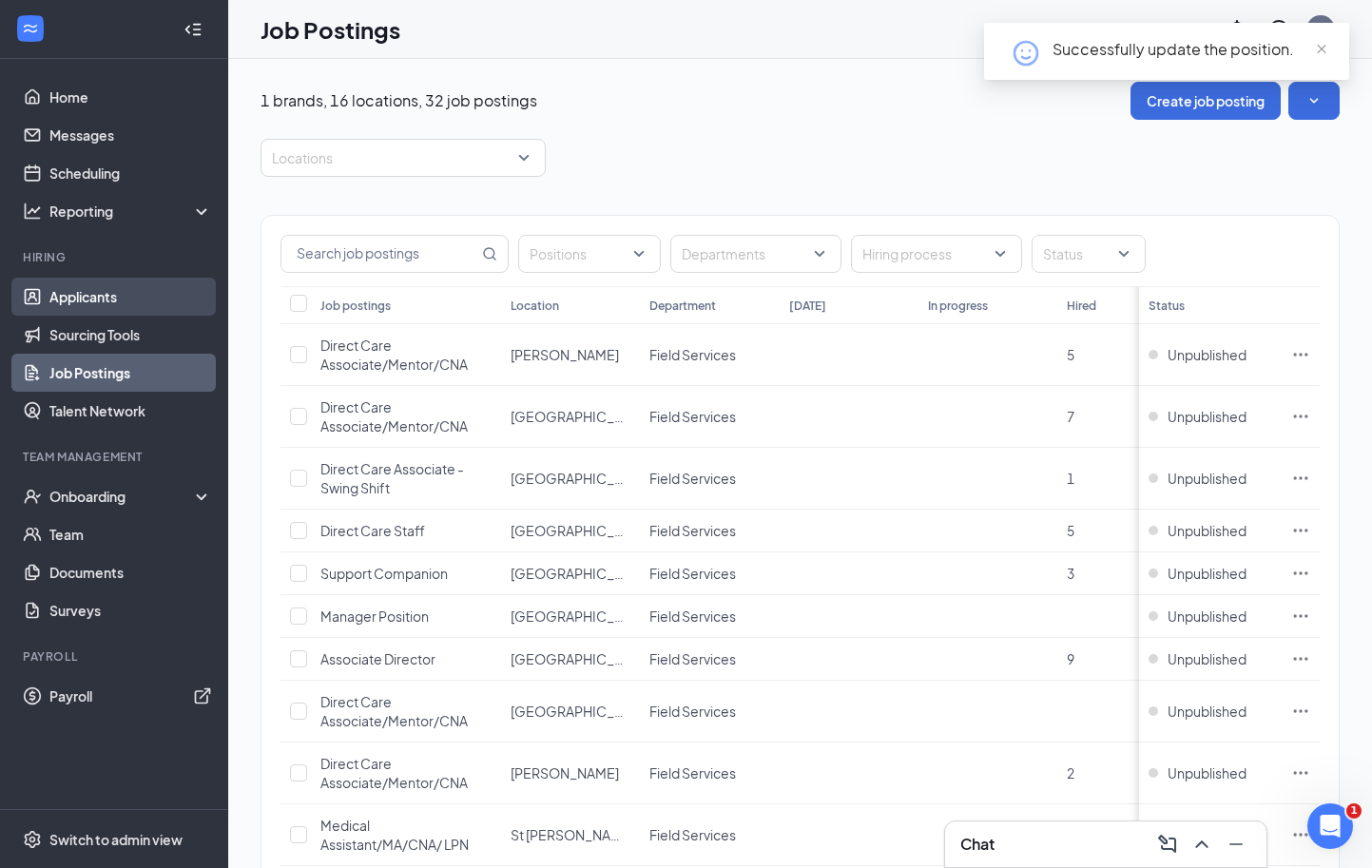
click at [140, 305] on link "Applicants" at bounding box center [130, 295] width 163 height 38
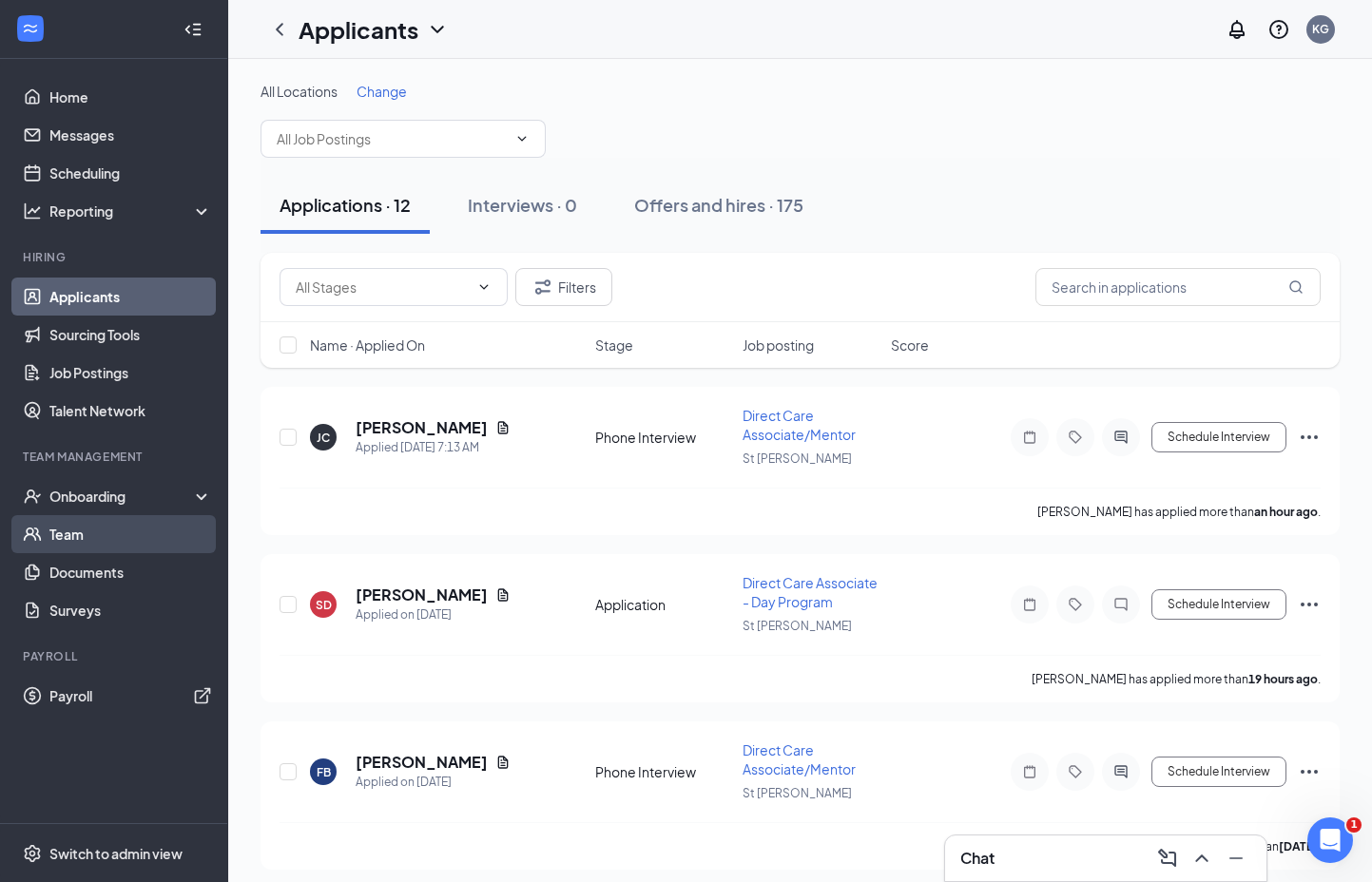
click at [85, 548] on link "Team" at bounding box center [130, 533] width 163 height 38
